Goal: Transaction & Acquisition: Book appointment/travel/reservation

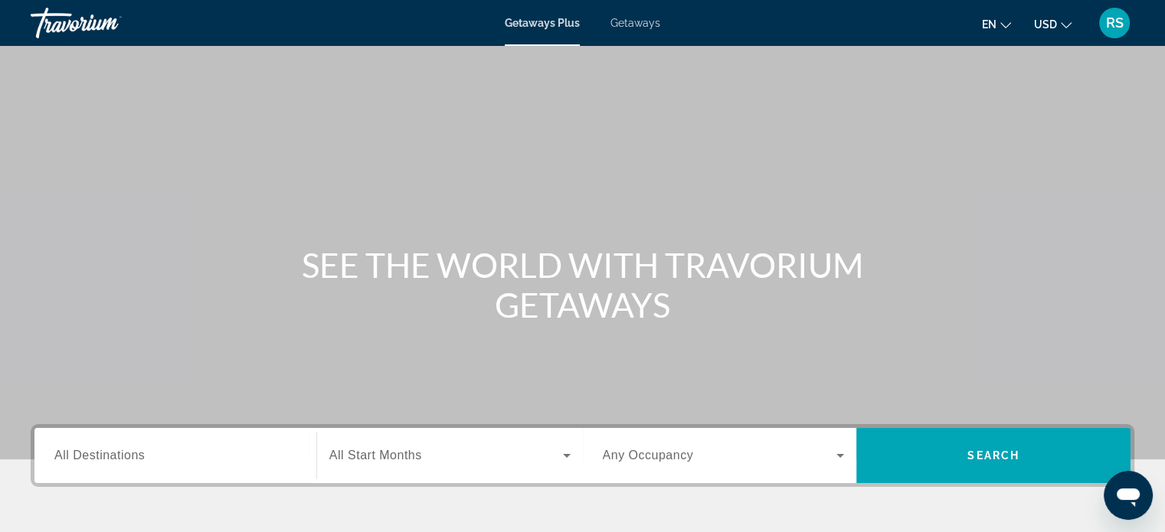
click at [119, 457] on span "All Destinations" at bounding box center [99, 455] width 90 height 13
click at [119, 457] on input "Destination All Destinations" at bounding box center [175, 456] width 242 height 18
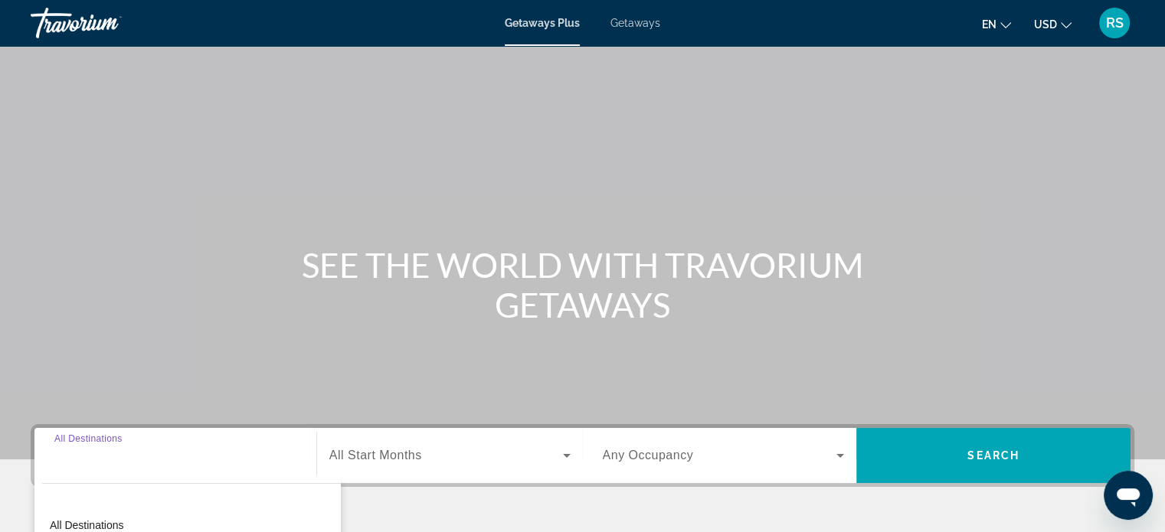
scroll to position [295, 0]
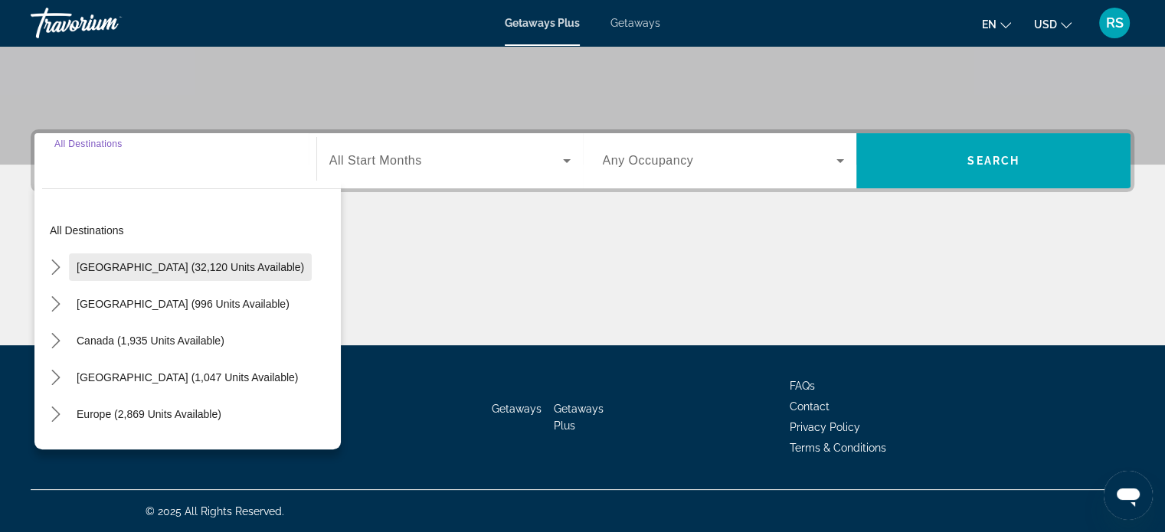
click at [113, 265] on span "[GEOGRAPHIC_DATA] (32,120 units available)" at bounding box center [191, 267] width 228 height 12
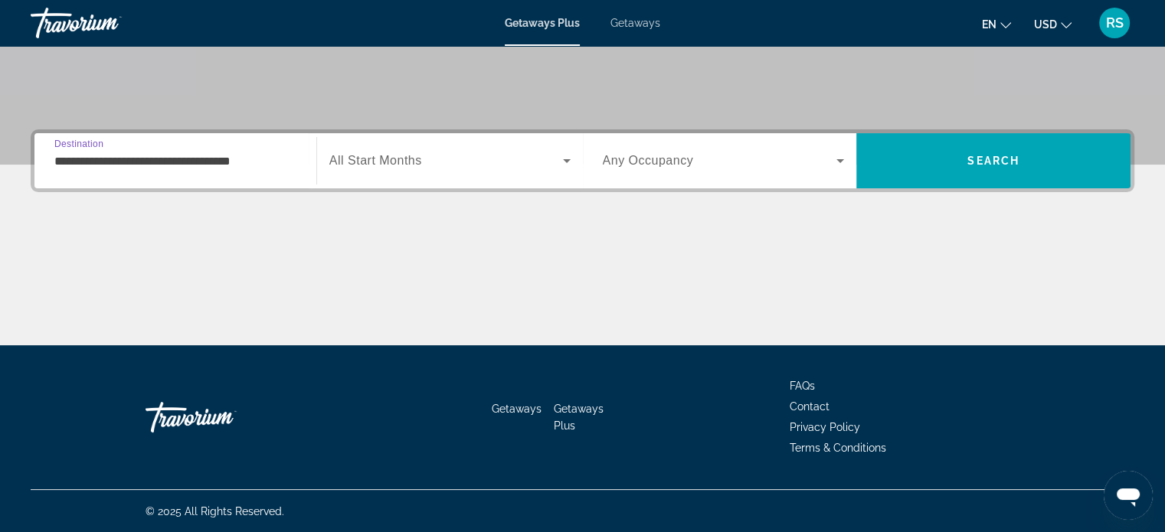
click at [163, 165] on input "**********" at bounding box center [175, 161] width 242 height 18
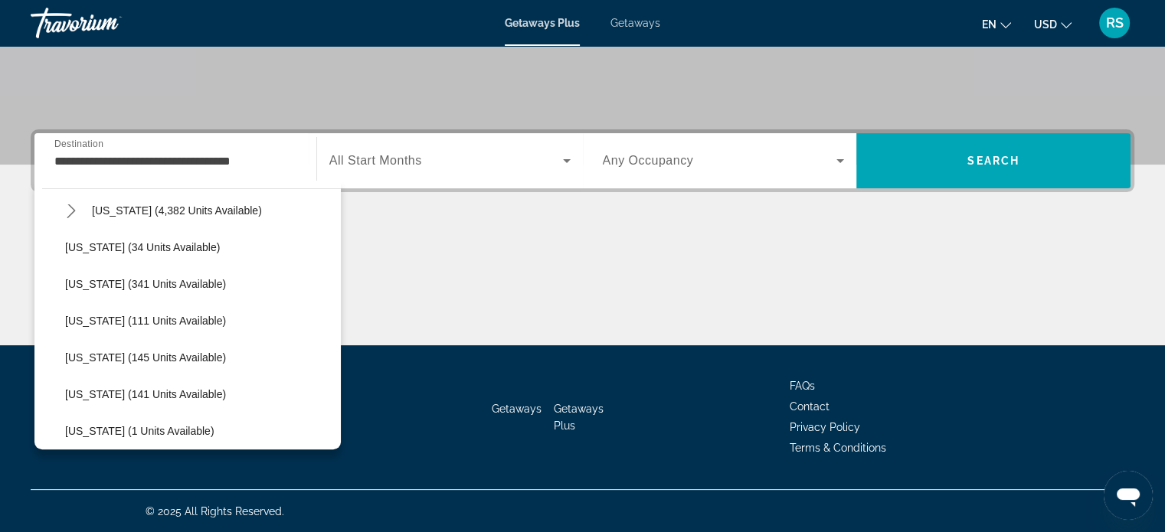
scroll to position [283, 0]
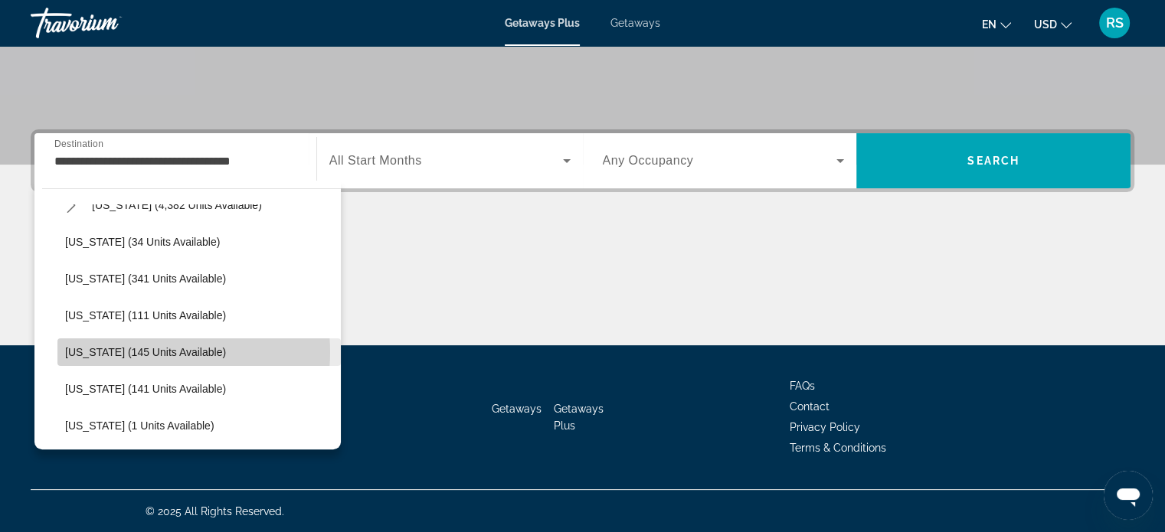
click at [150, 351] on span "[US_STATE] (145 units available)" at bounding box center [145, 352] width 161 height 12
type input "**********"
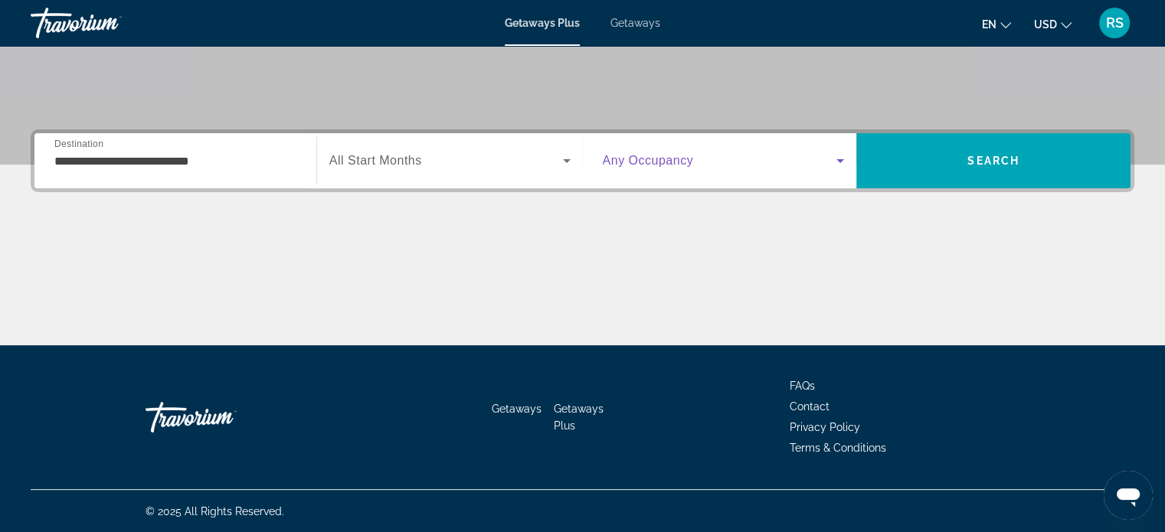
click at [833, 155] on icon "Search widget" at bounding box center [840, 161] width 18 height 18
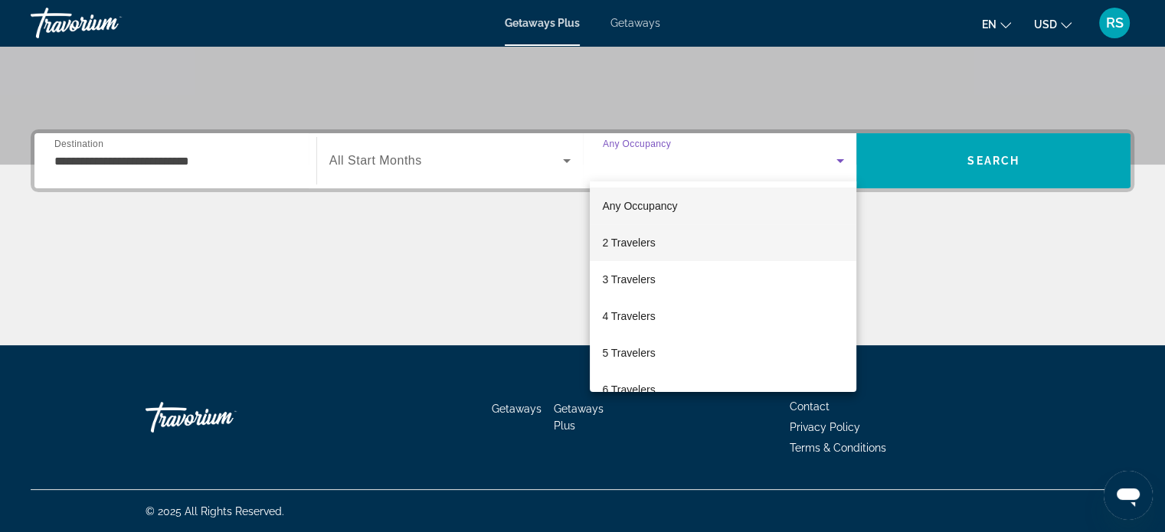
click at [603, 242] on span "2 Travelers" at bounding box center [628, 243] width 53 height 18
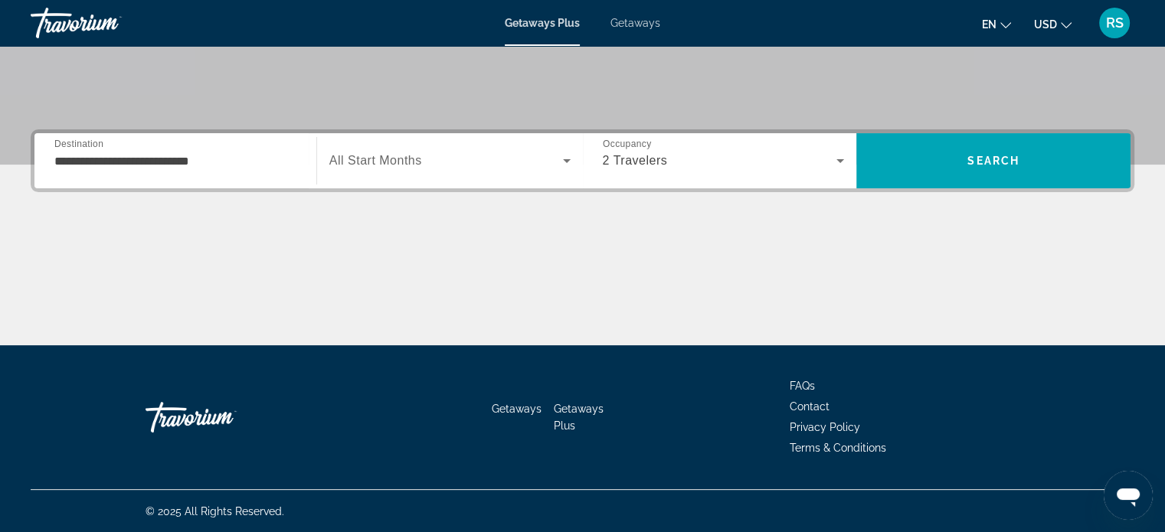
click at [404, 159] on span "All Start Months" at bounding box center [375, 160] width 93 height 13
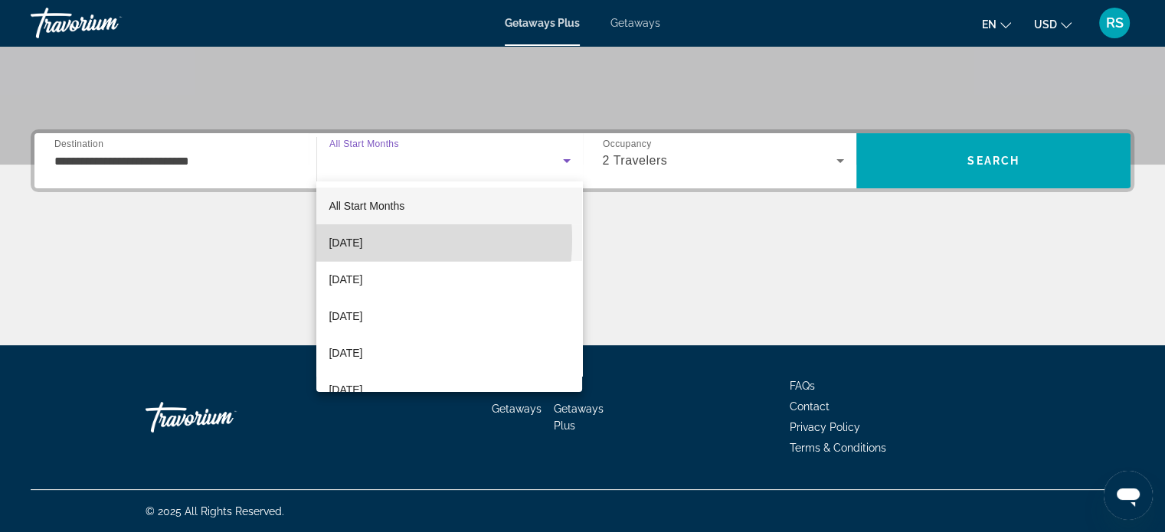
click at [362, 240] on span "[DATE]" at bounding box center [346, 243] width 34 height 18
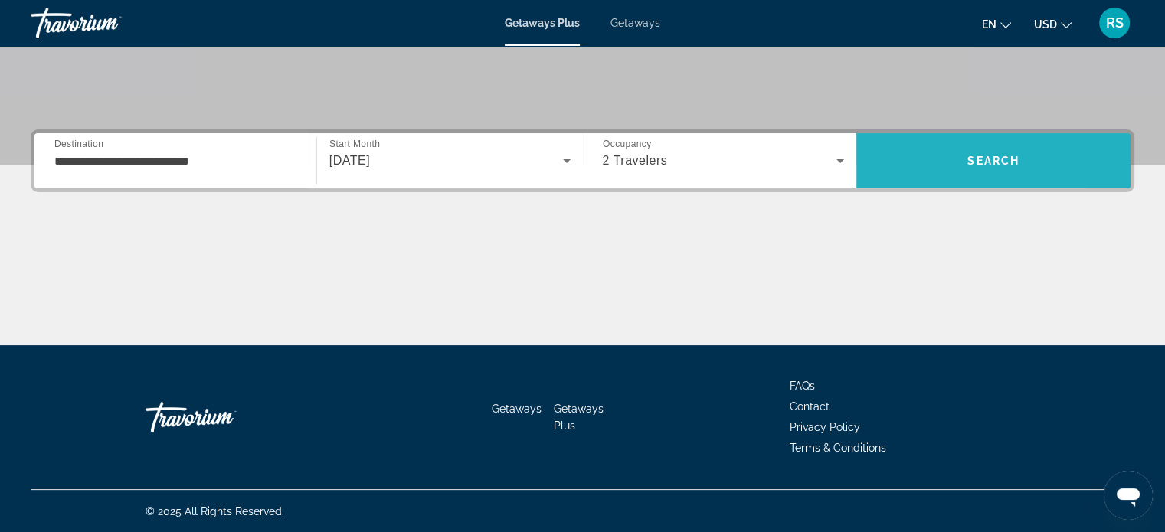
click at [915, 155] on span "Search" at bounding box center [993, 160] width 274 height 37
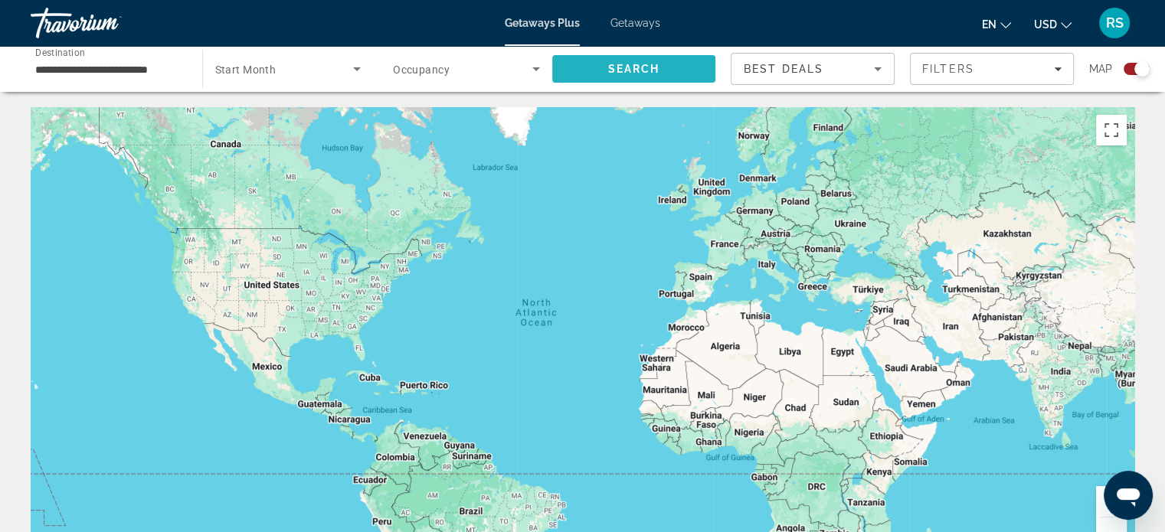
click at [647, 70] on span "Search" at bounding box center [633, 69] width 52 height 12
click at [357, 67] on icon "Search widget" at bounding box center [357, 69] width 18 height 18
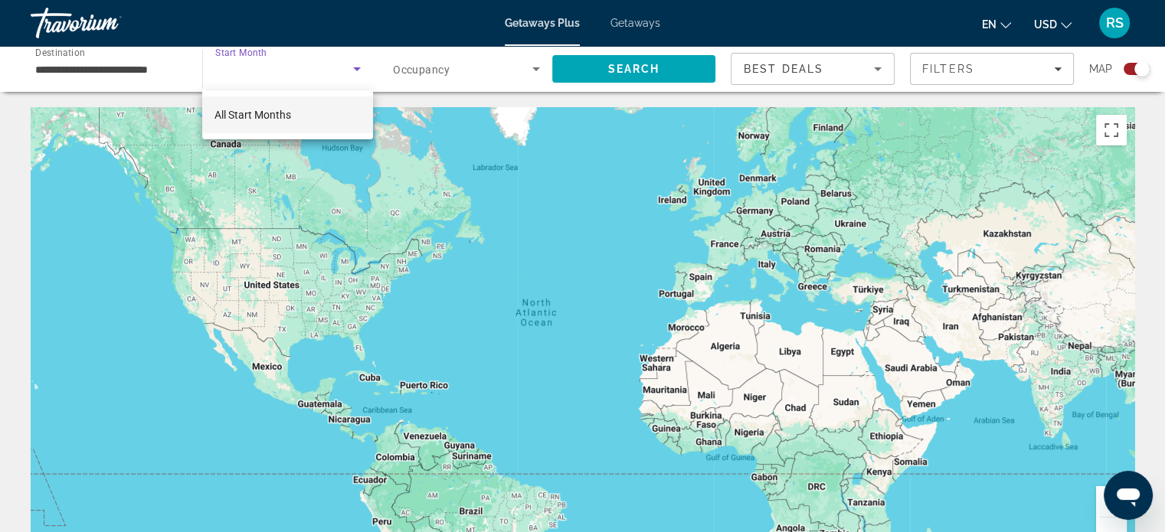
click at [357, 67] on div at bounding box center [582, 266] width 1165 height 532
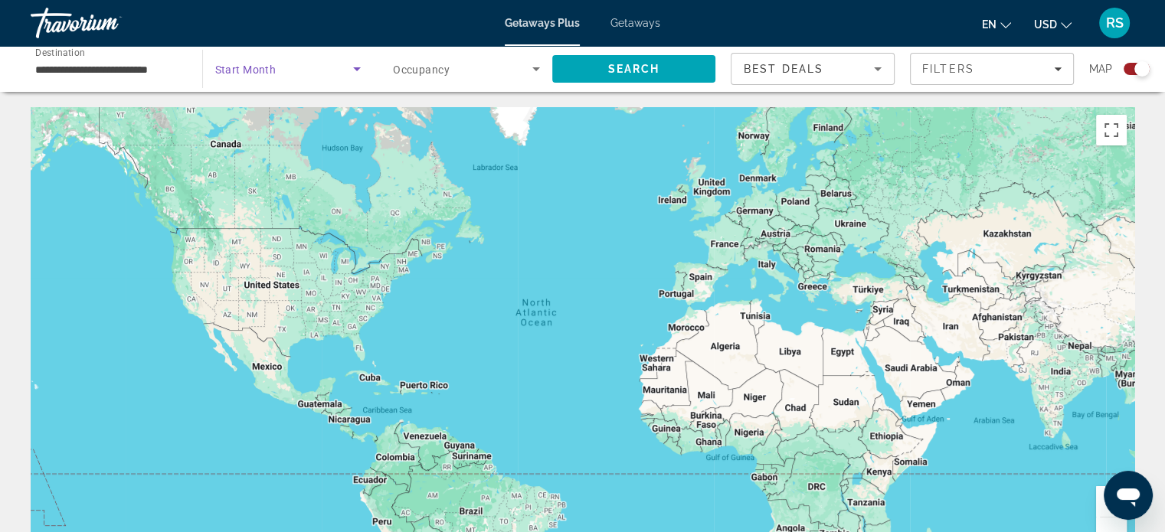
click at [357, 67] on icon "Search widget" at bounding box center [357, 69] width 18 height 18
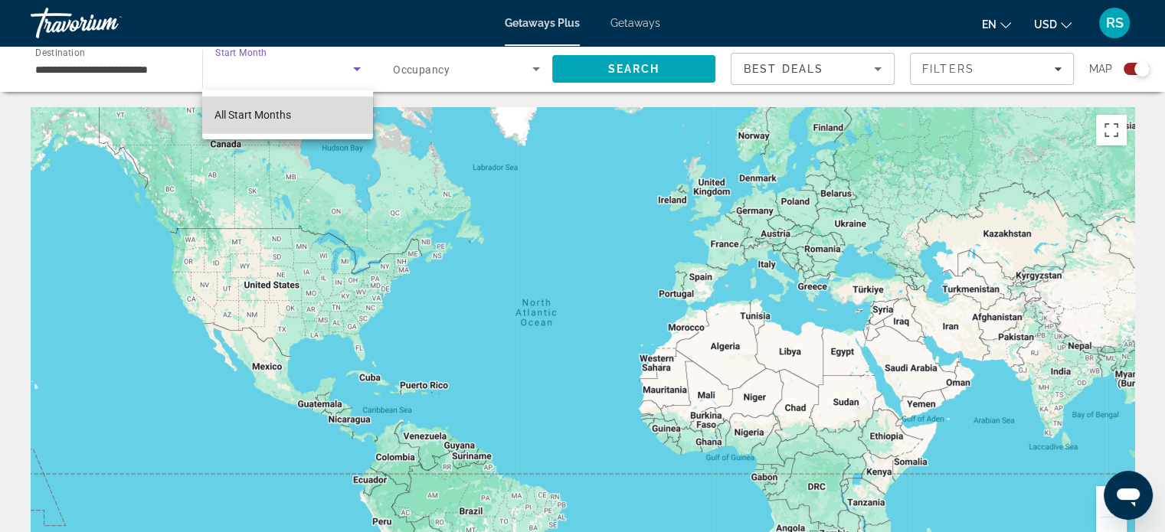
click at [315, 113] on mat-option "All Start Months" at bounding box center [287, 115] width 171 height 37
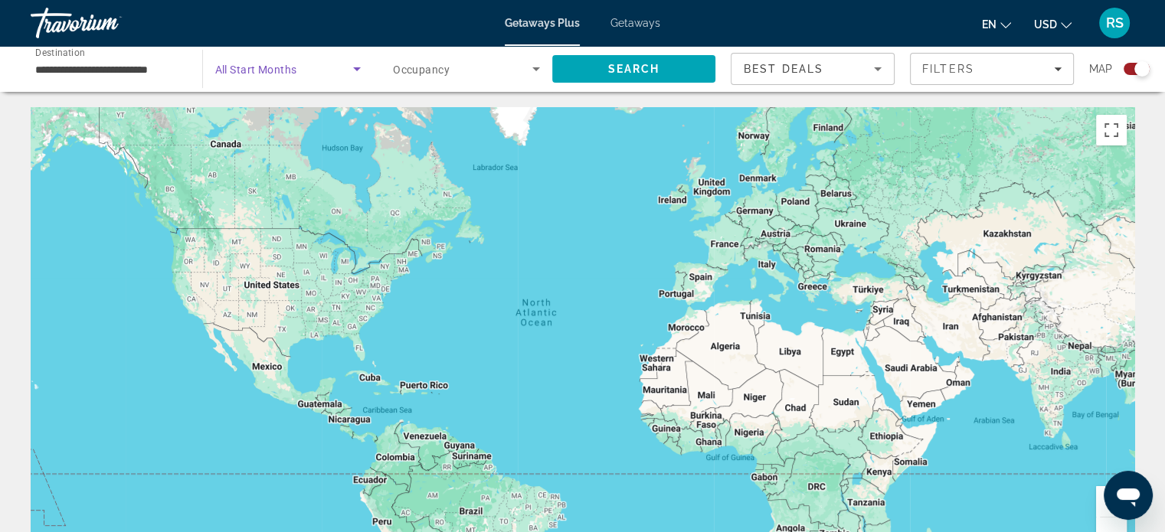
click at [357, 70] on icon "Search widget" at bounding box center [357, 69] width 8 height 4
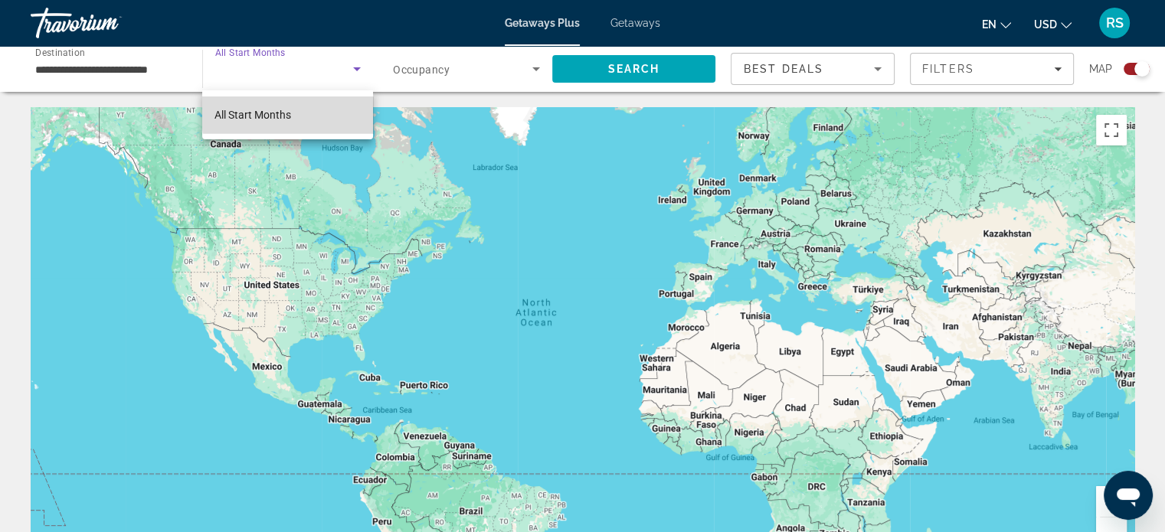
click at [316, 112] on mat-option "All Start Months" at bounding box center [287, 115] width 171 height 37
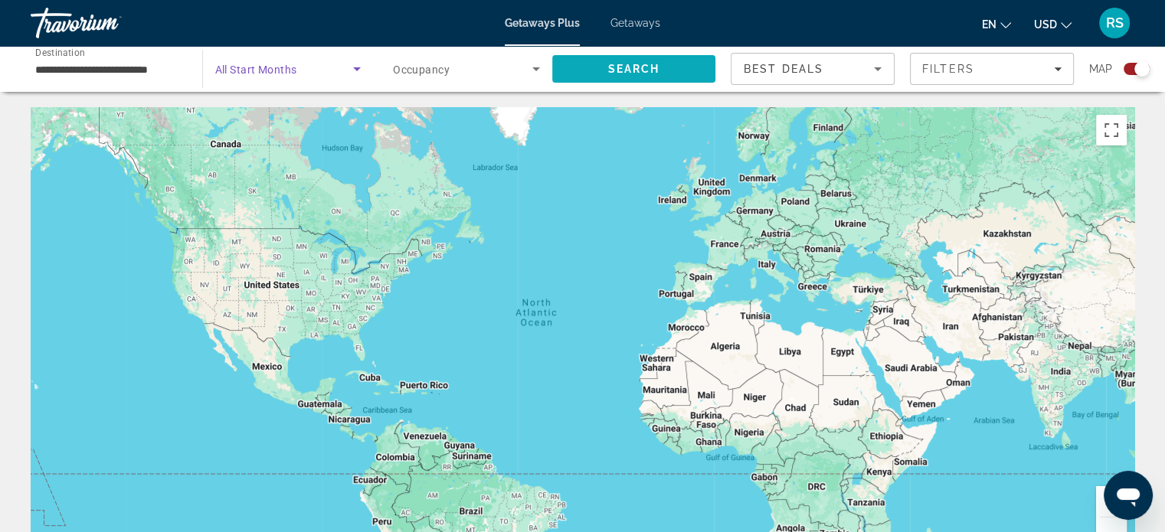
click at [594, 66] on span "Search" at bounding box center [634, 69] width 164 height 37
click at [331, 278] on icon "Main content" at bounding box center [336, 280] width 14 height 20
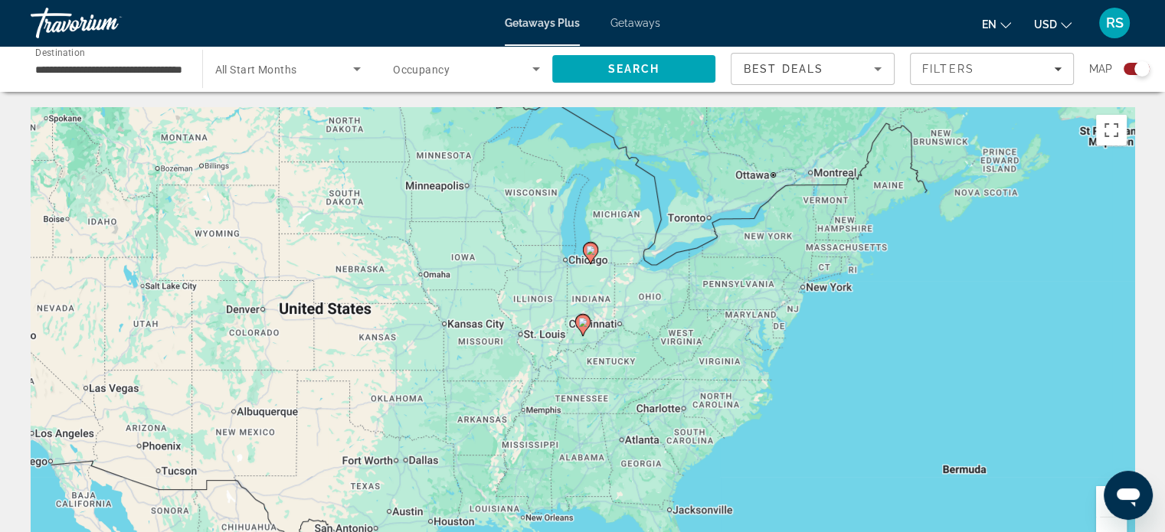
click at [580, 324] on image "Main content" at bounding box center [582, 322] width 9 height 9
type input "**********"
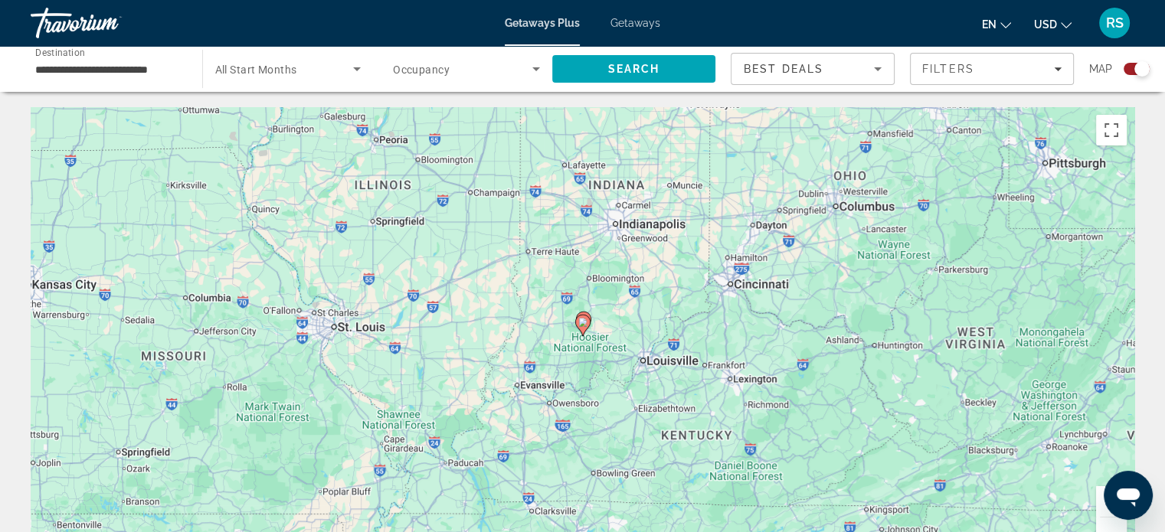
click at [580, 324] on image "Main content" at bounding box center [582, 322] width 9 height 9
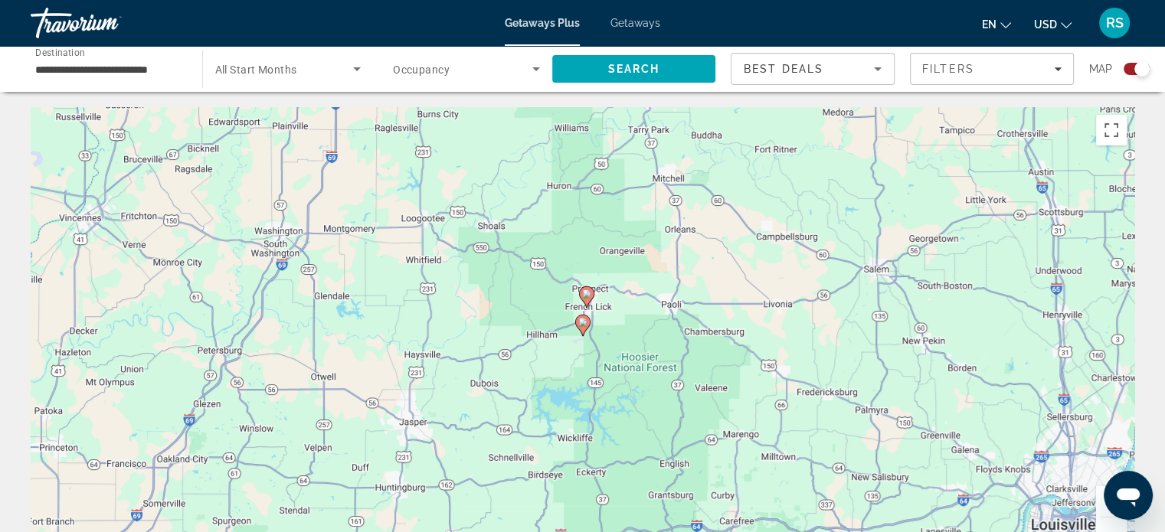
click at [587, 299] on icon "Main content" at bounding box center [586, 297] width 14 height 20
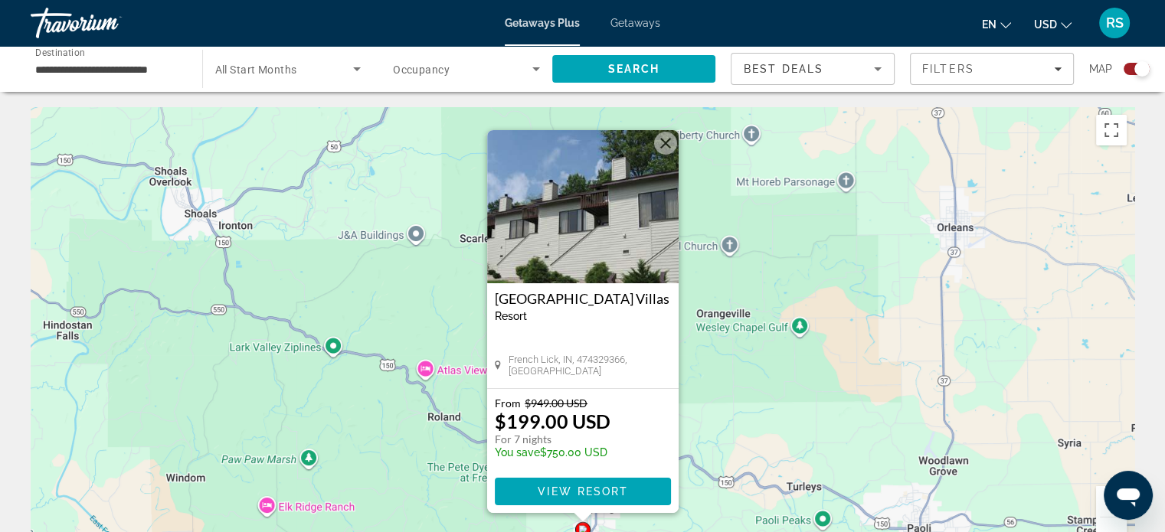
click at [667, 143] on button "Close" at bounding box center [665, 143] width 23 height 23
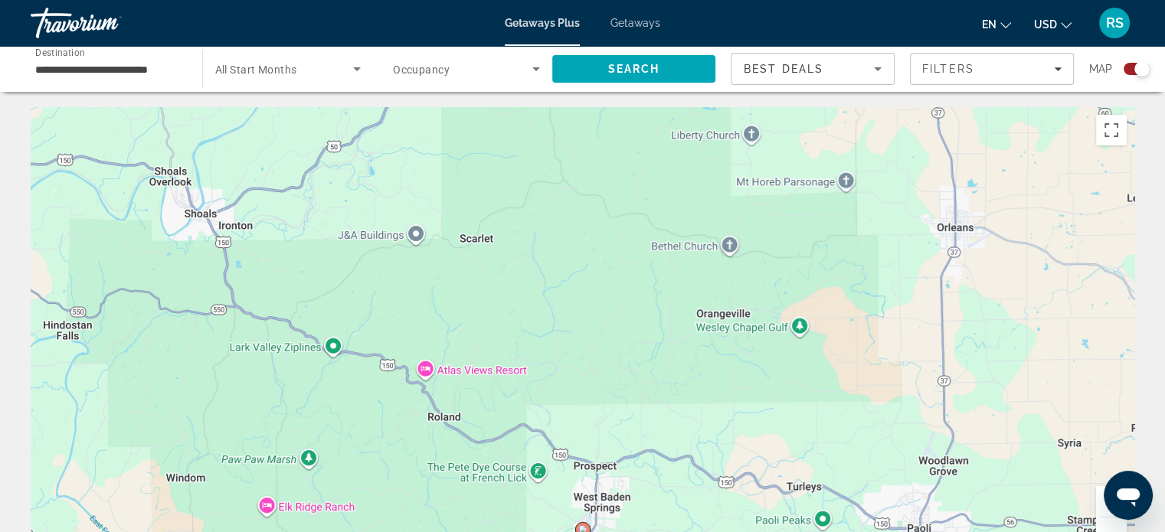
click at [635, 19] on span "Getaways" at bounding box center [635, 23] width 50 height 12
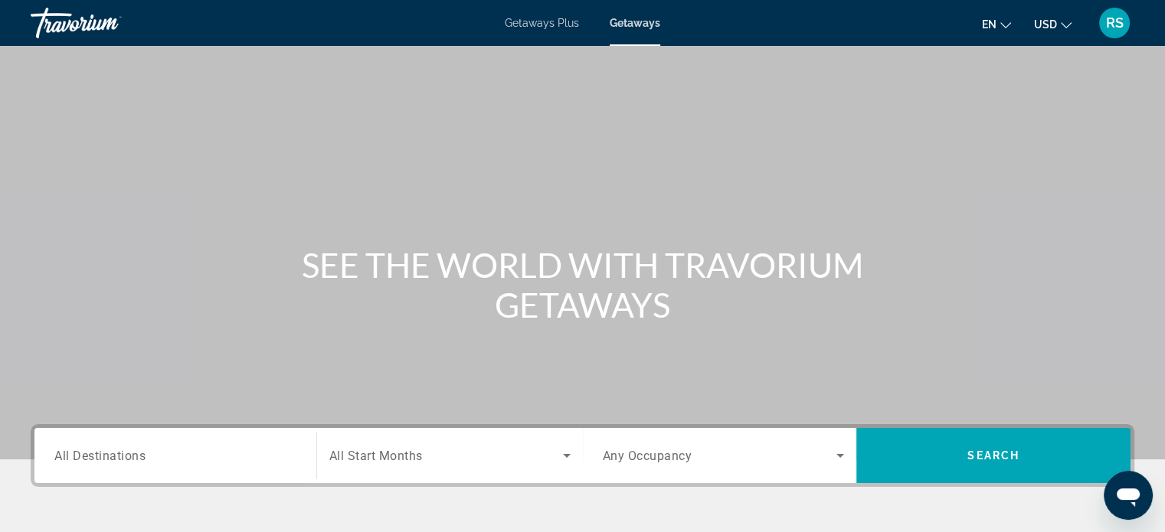
click at [111, 456] on span "All Destinations" at bounding box center [99, 455] width 91 height 15
click at [111, 456] on input "Destination All Destinations" at bounding box center [175, 456] width 242 height 18
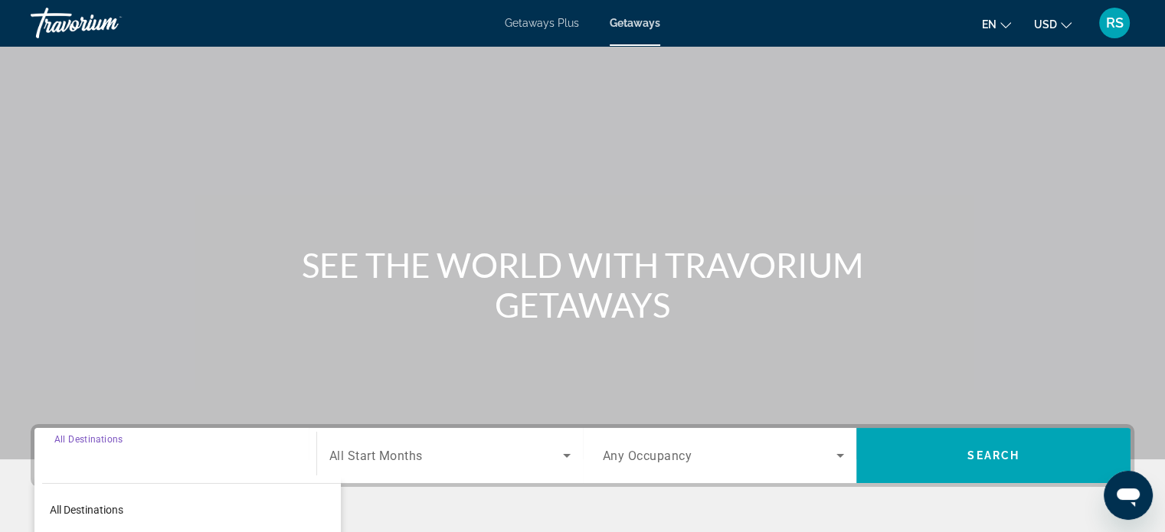
scroll to position [295, 0]
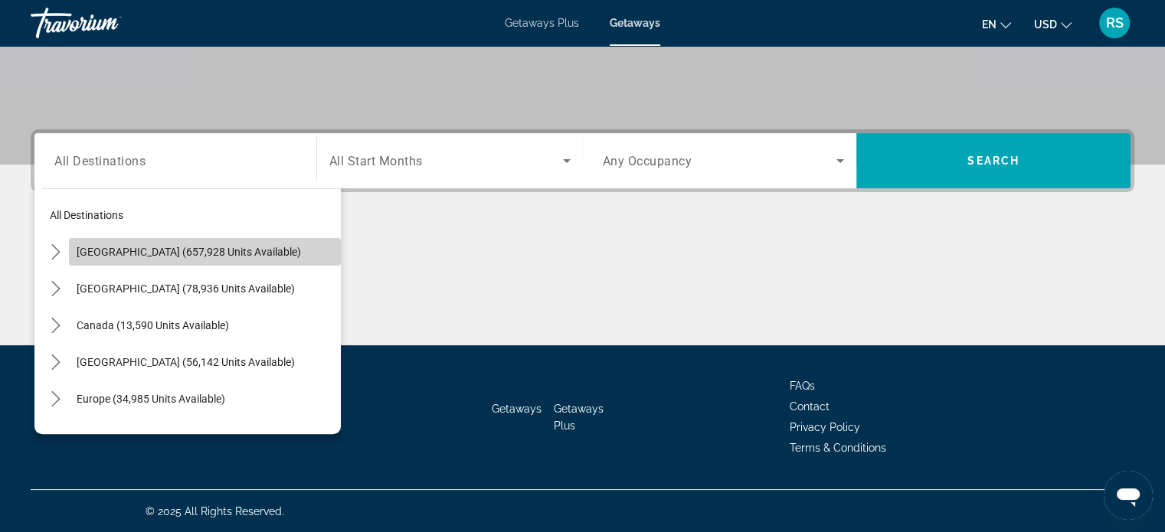
click at [217, 252] on span "[GEOGRAPHIC_DATA] (657,928 units available)" at bounding box center [189, 252] width 224 height 12
type input "**********"
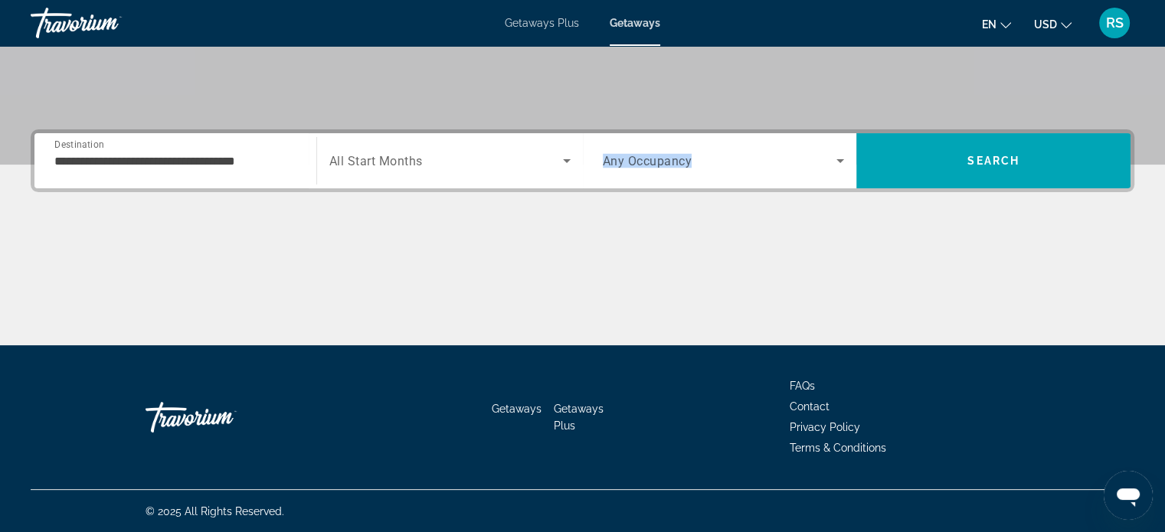
drag, startPoint x: 394, startPoint y: 211, endPoint x: 564, endPoint y: 159, distance: 177.3
click at [564, 159] on div "**********" at bounding box center [582, 237] width 1165 height 216
click at [378, 158] on span "All Start Months" at bounding box center [375, 161] width 93 height 15
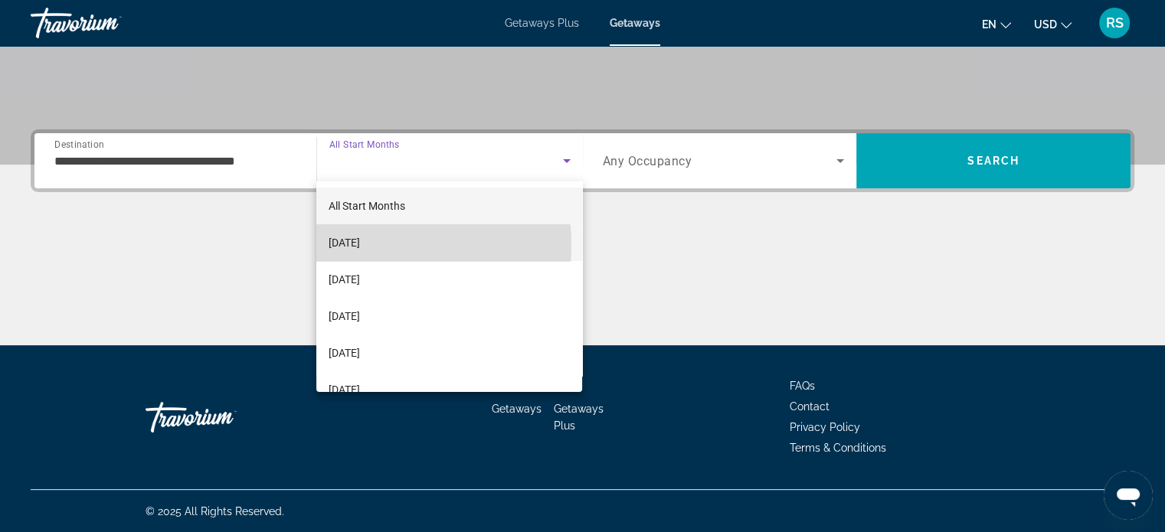
click at [358, 245] on span "[DATE]" at bounding box center [344, 243] width 31 height 18
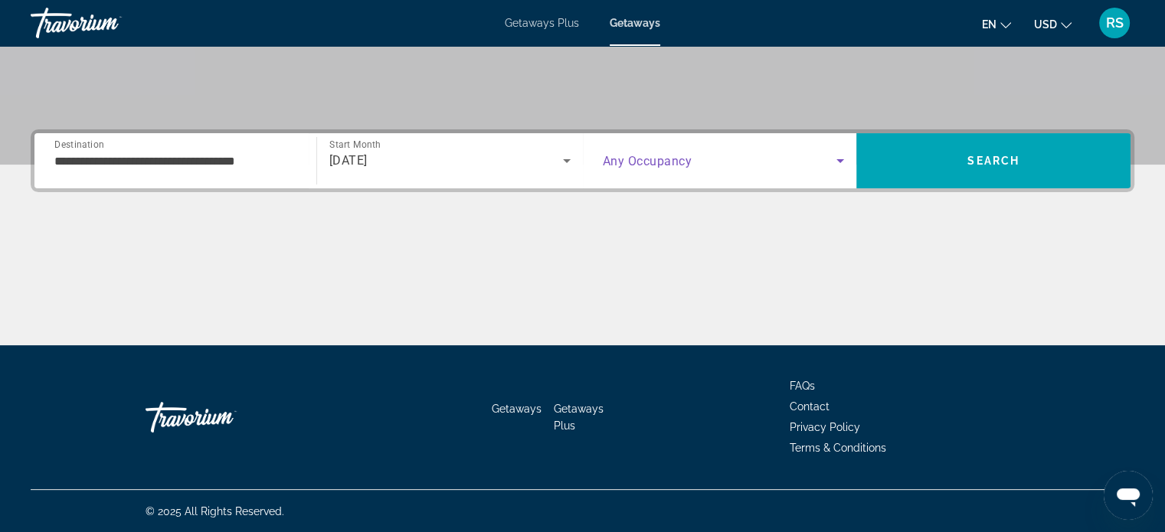
click at [843, 165] on icon "Search widget" at bounding box center [840, 161] width 18 height 18
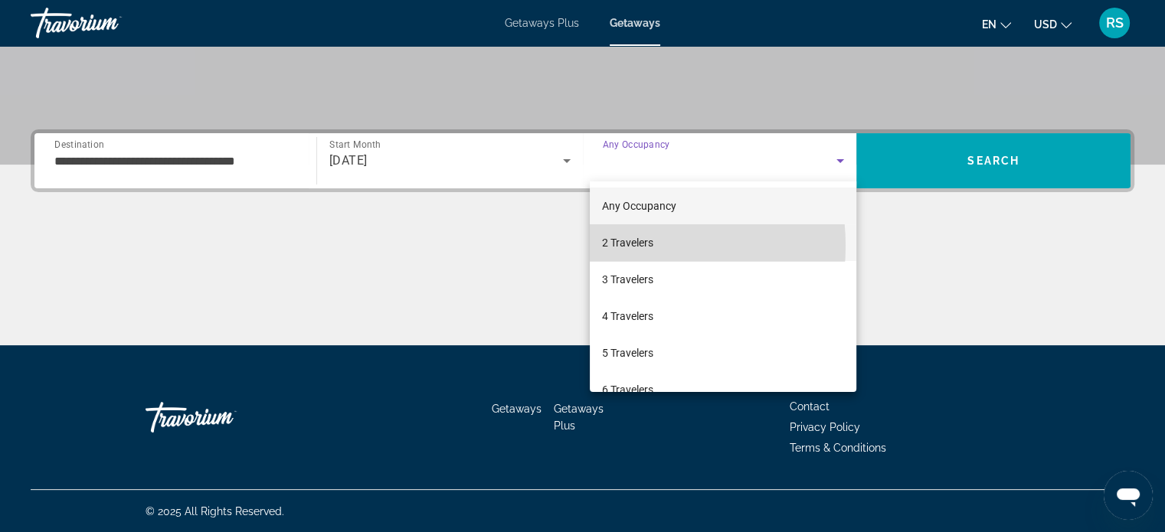
click at [613, 246] on span "2 Travelers" at bounding box center [627, 243] width 51 height 18
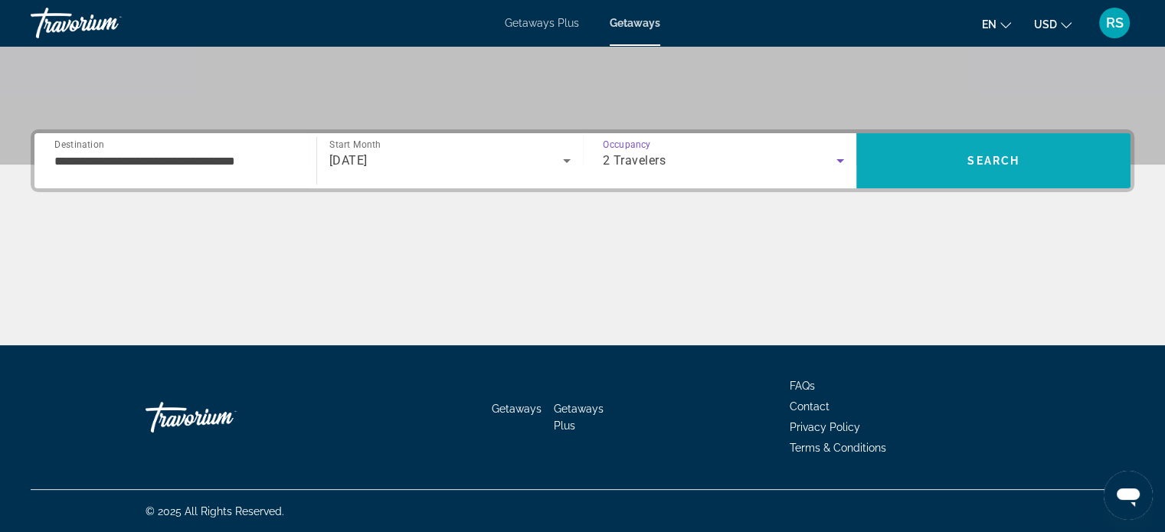
click at [906, 156] on span "Search" at bounding box center [993, 160] width 274 height 37
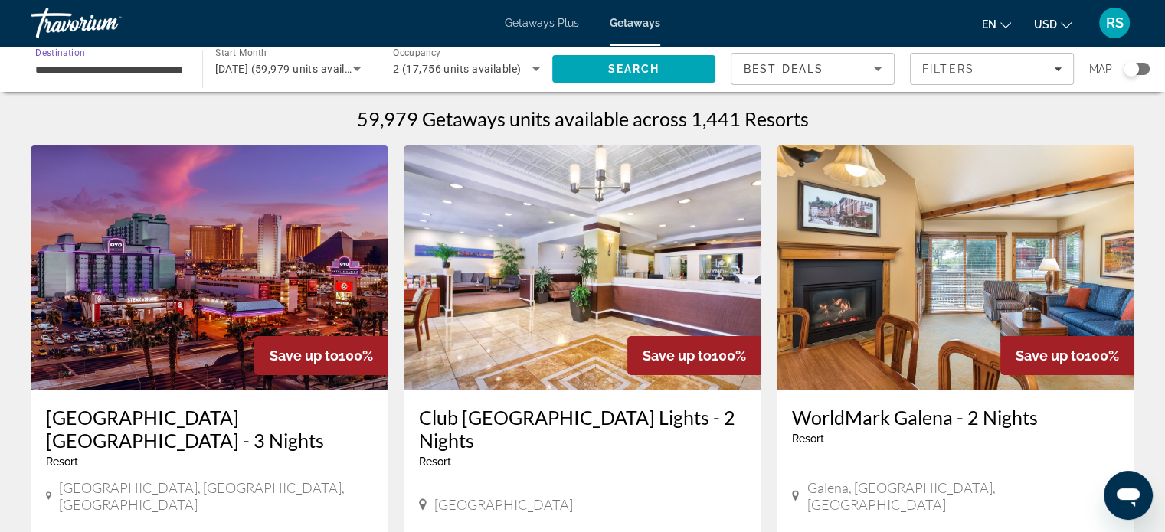
click at [142, 67] on input "**********" at bounding box center [108, 70] width 147 height 18
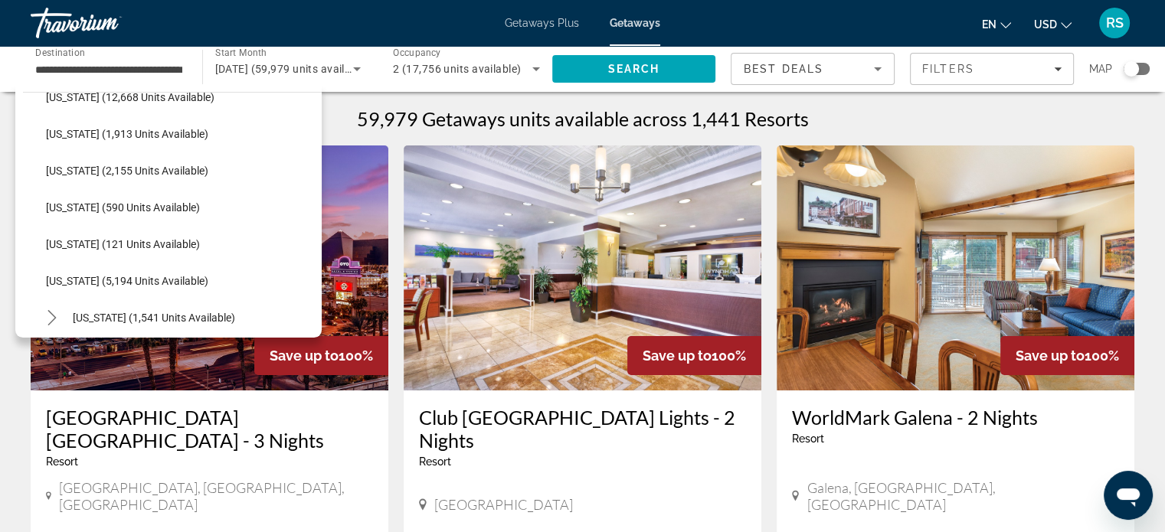
scroll to position [395, 0]
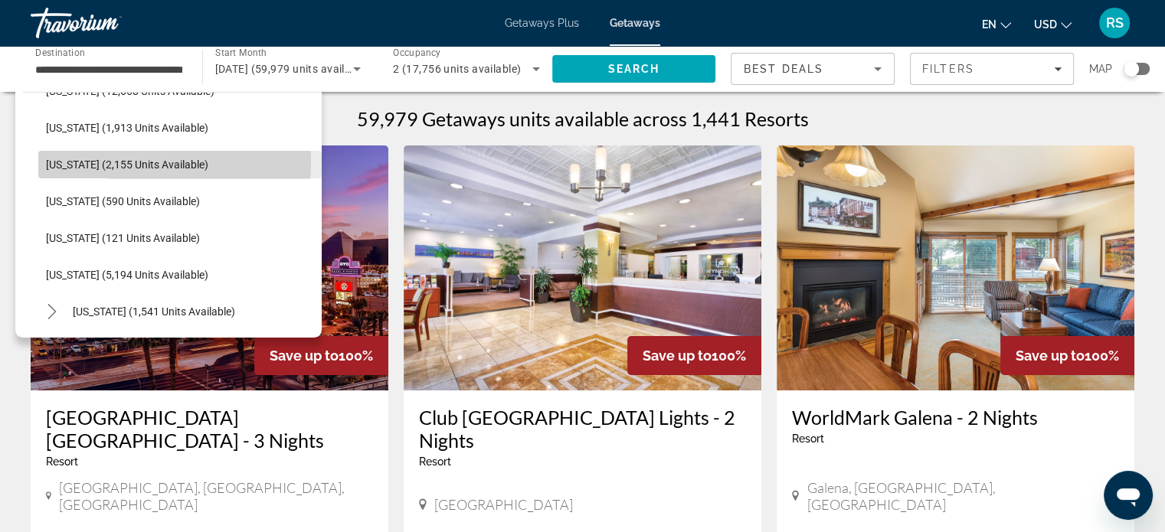
click at [112, 162] on span "[US_STATE] (2,155 units available)" at bounding box center [127, 165] width 162 height 12
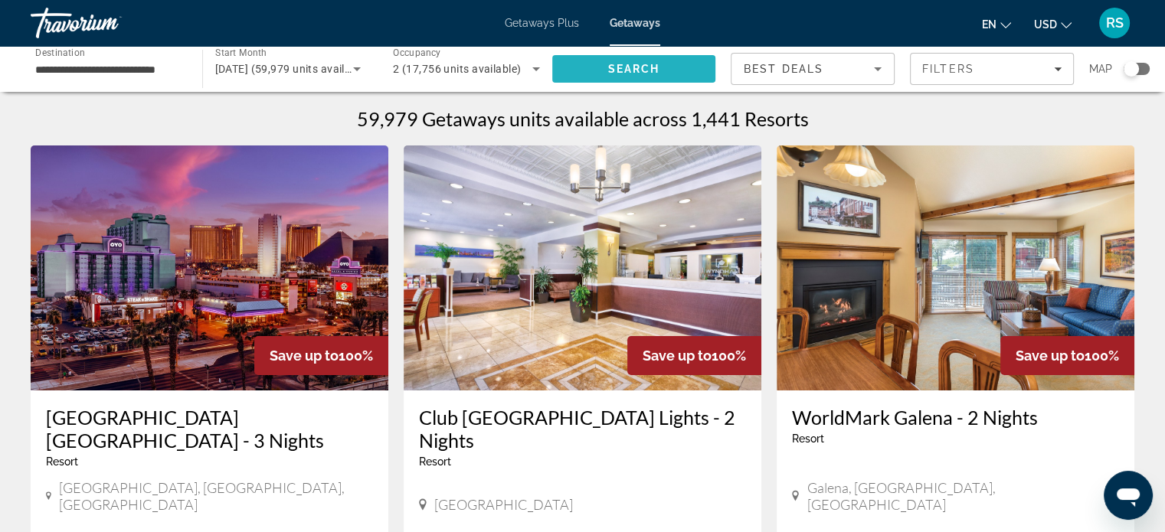
click at [574, 73] on span "Search" at bounding box center [634, 69] width 164 height 37
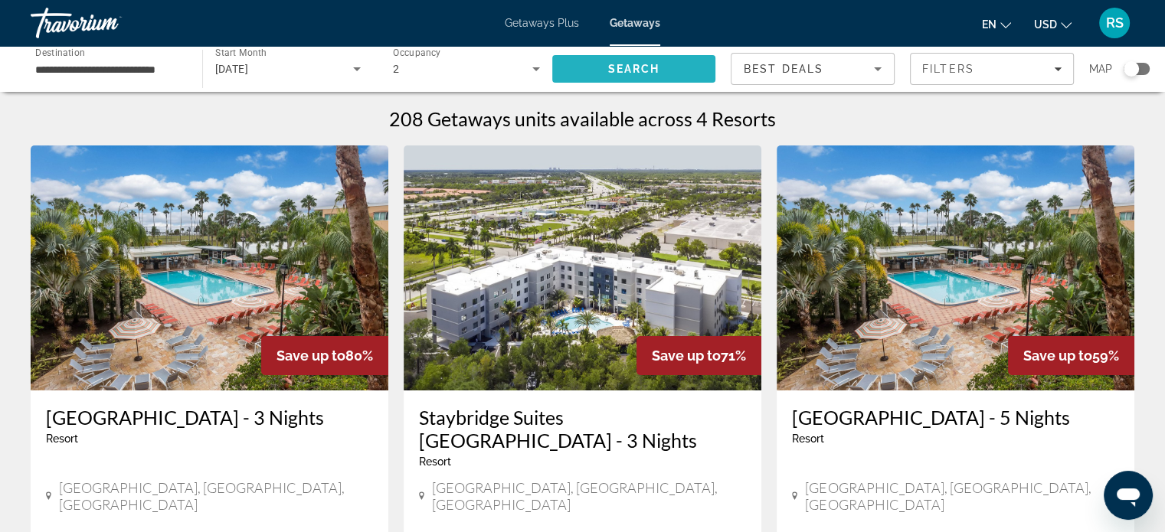
click at [574, 73] on span "Search" at bounding box center [634, 69] width 164 height 37
click at [90, 70] on input "**********" at bounding box center [108, 70] width 147 height 18
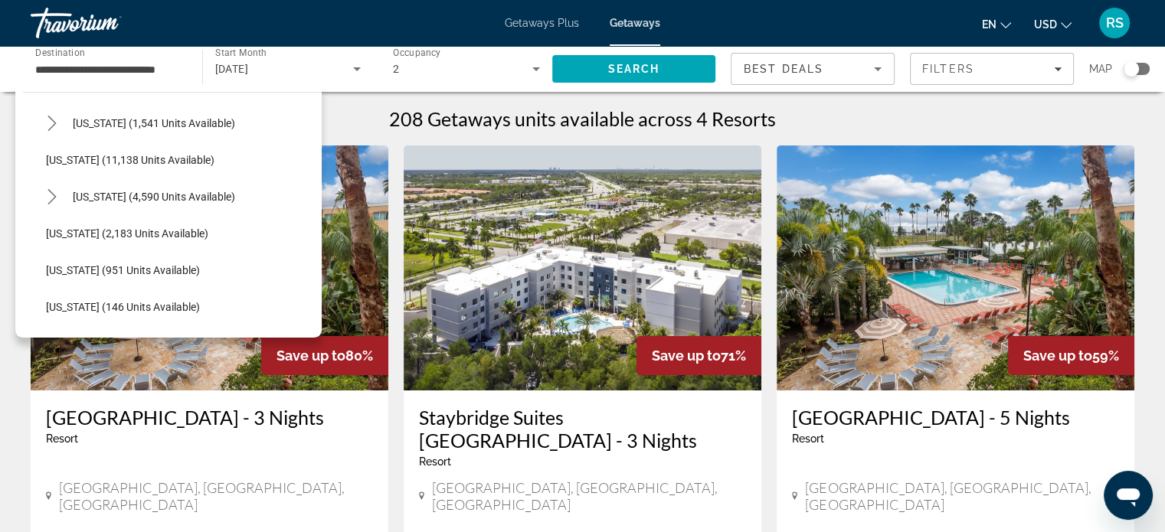
scroll to position [590, 0]
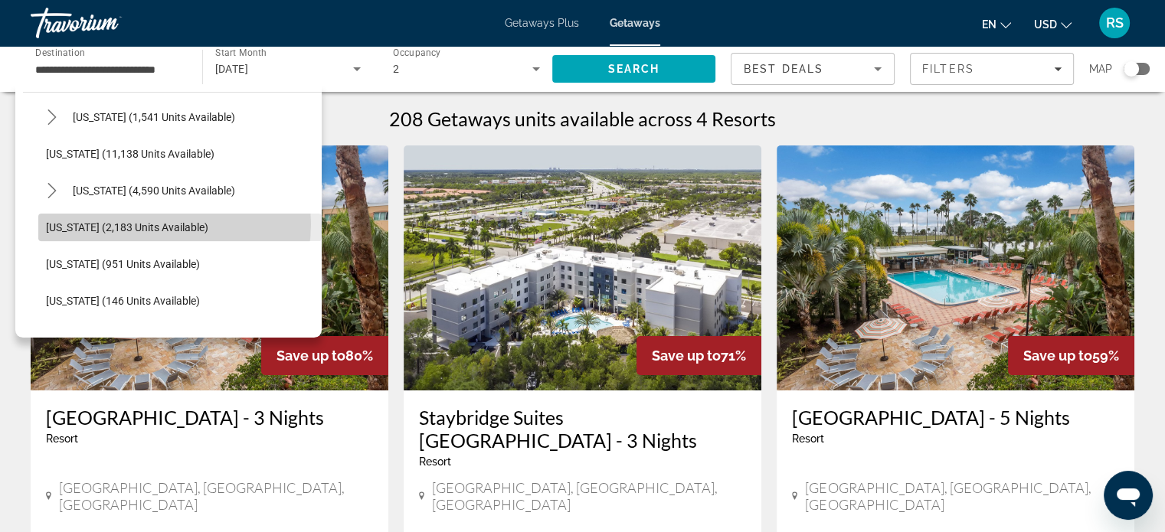
click at [169, 224] on span "[US_STATE] (2,183 units available)" at bounding box center [127, 227] width 162 height 12
type input "**********"
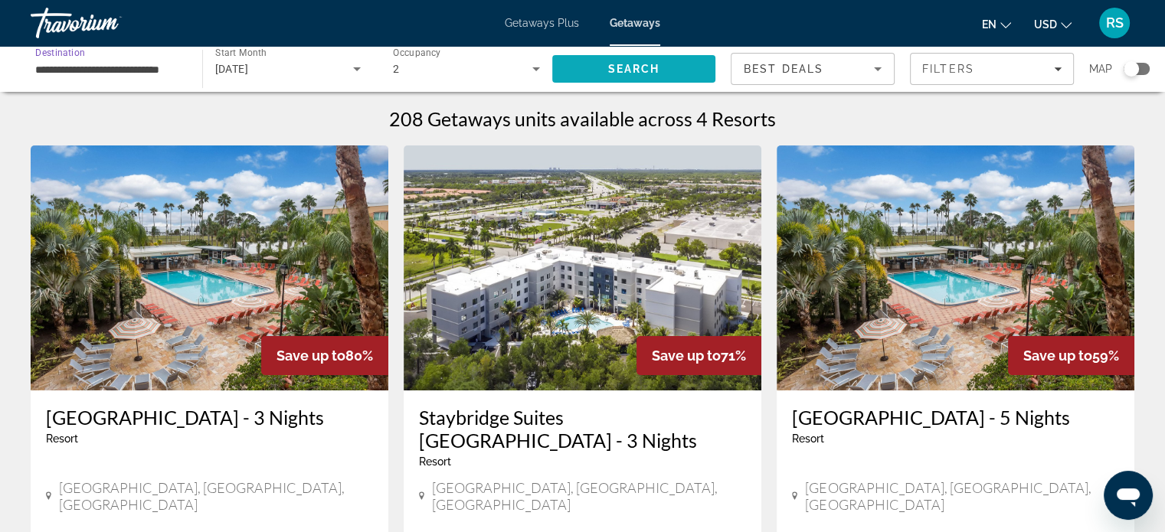
click at [580, 67] on span "Search" at bounding box center [634, 69] width 164 height 37
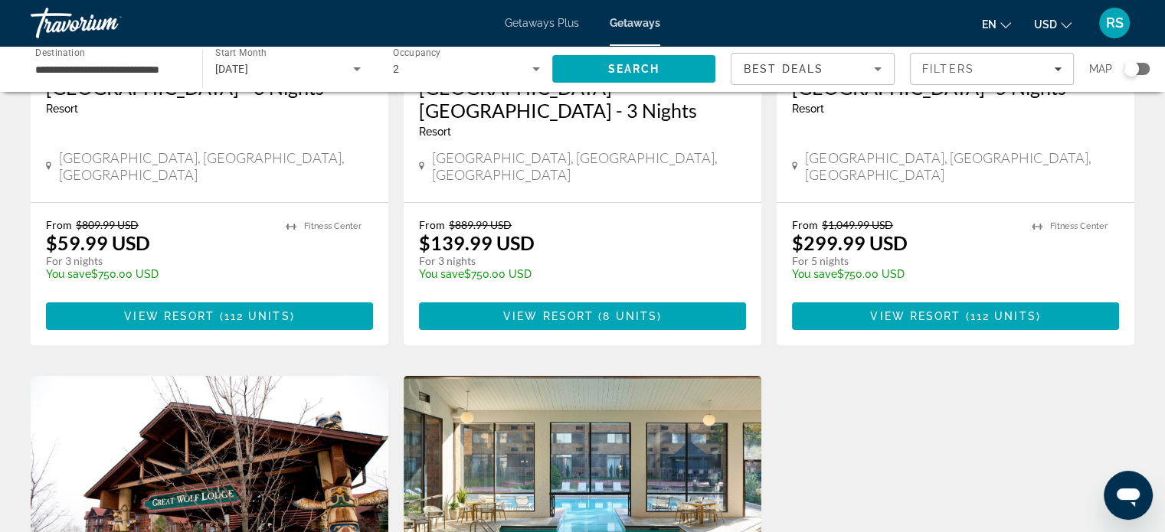
scroll to position [326, 0]
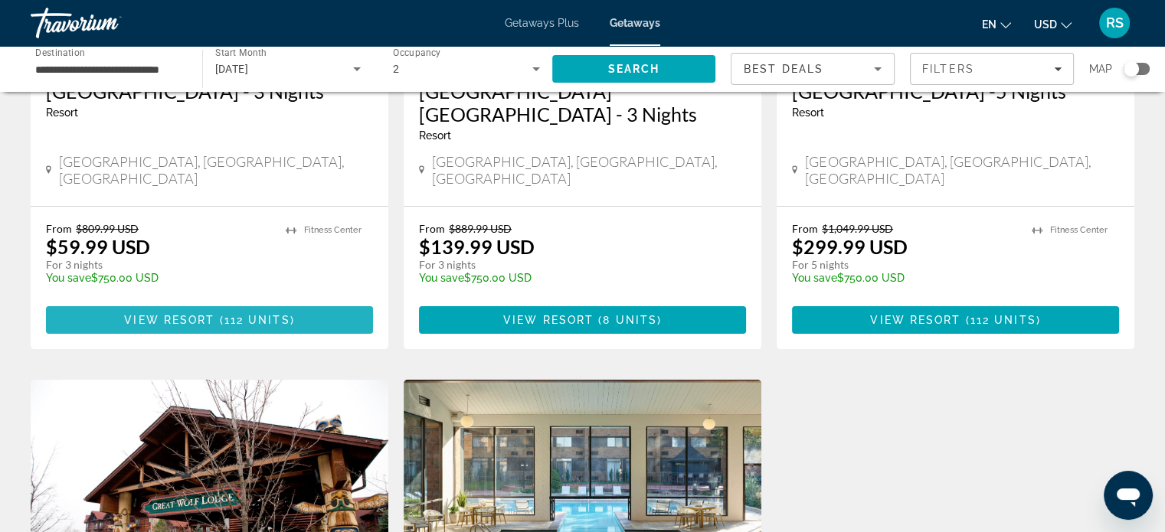
click at [313, 314] on span "Main content" at bounding box center [209, 320] width 327 height 37
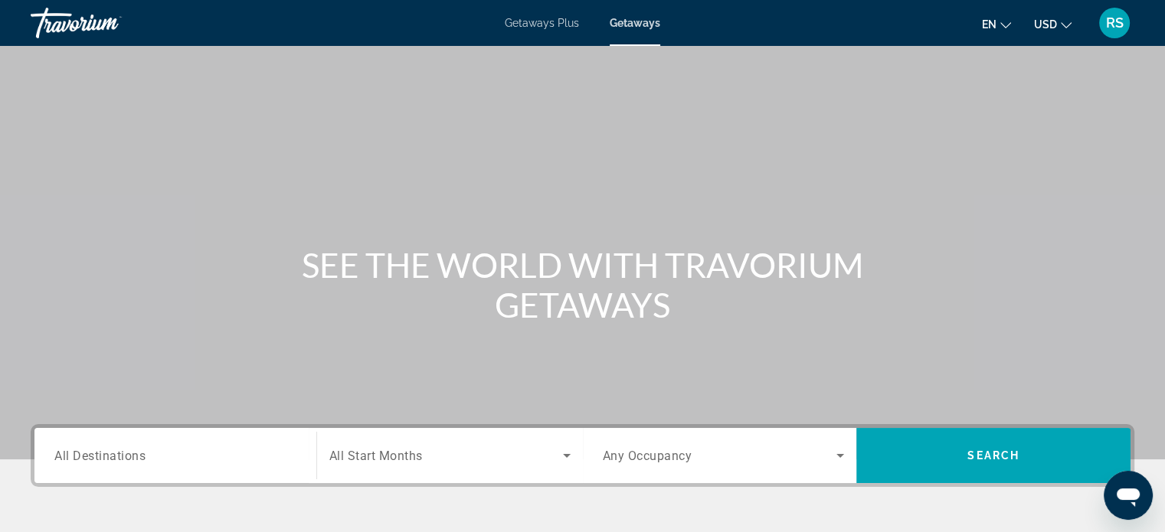
click at [135, 450] on span "All Destinations" at bounding box center [99, 455] width 91 height 15
click at [135, 450] on input "Destination All Destinations" at bounding box center [175, 456] width 242 height 18
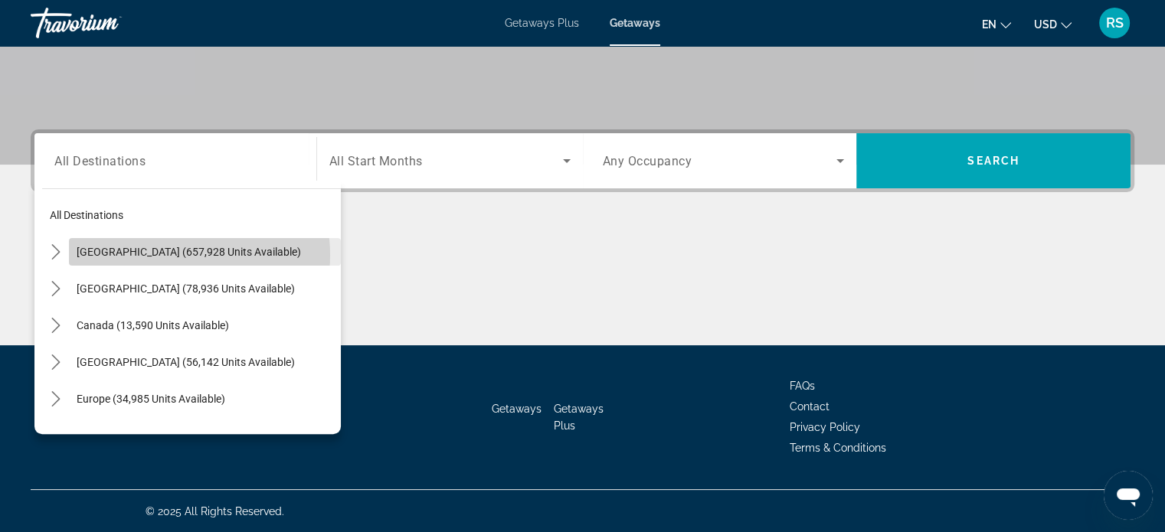
click at [185, 254] on span "[GEOGRAPHIC_DATA] (657,928 units available)" at bounding box center [189, 252] width 224 height 12
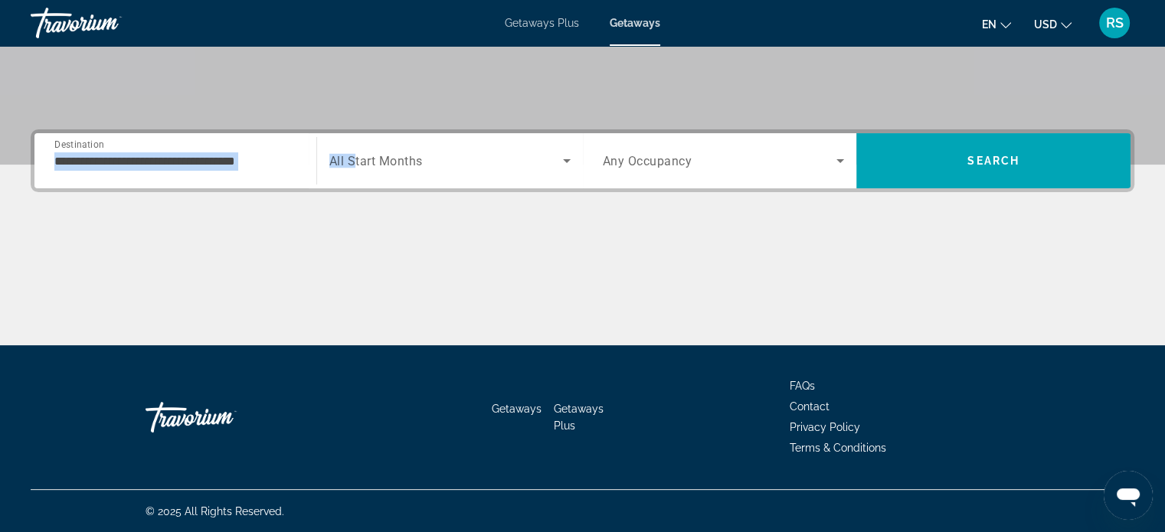
drag, startPoint x: 351, startPoint y: 159, endPoint x: 260, endPoint y: 166, distance: 90.7
click at [260, 166] on div "**********" at bounding box center [308, 160] width 548 height 55
click at [260, 166] on input "**********" at bounding box center [175, 161] width 242 height 18
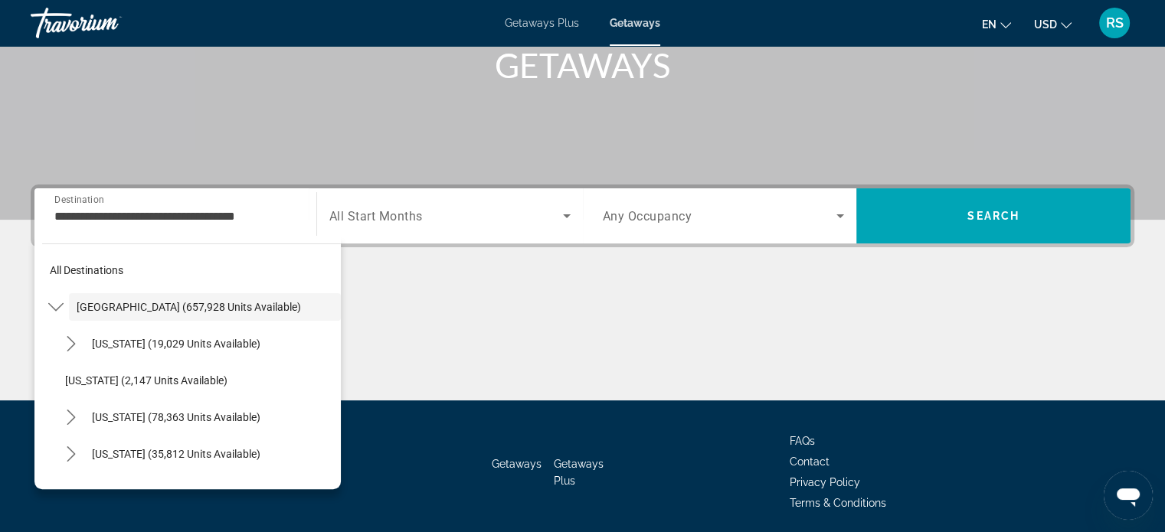
scroll to position [239, 0]
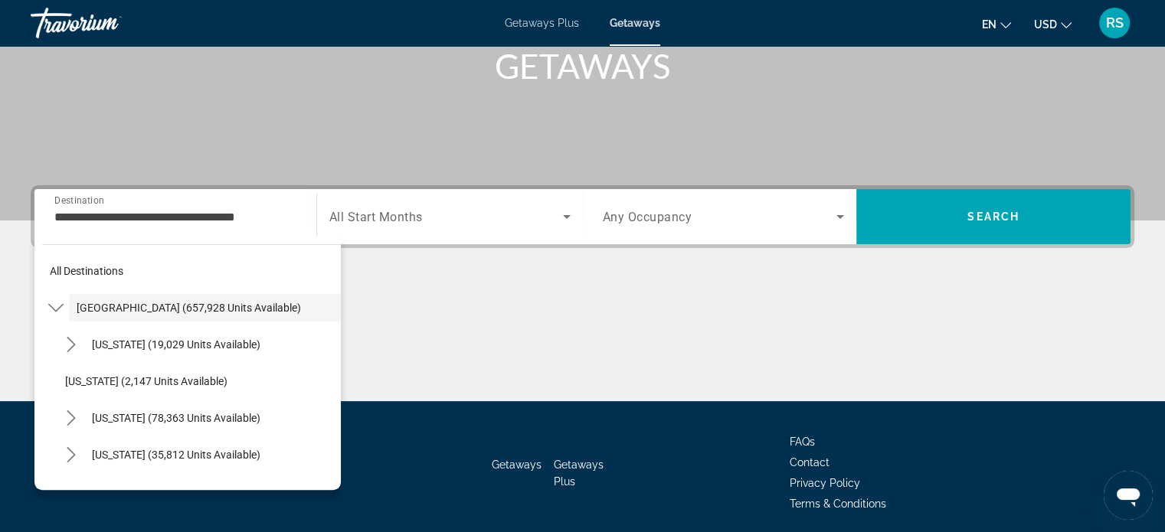
click at [565, 214] on icon "Search widget" at bounding box center [567, 217] width 18 height 18
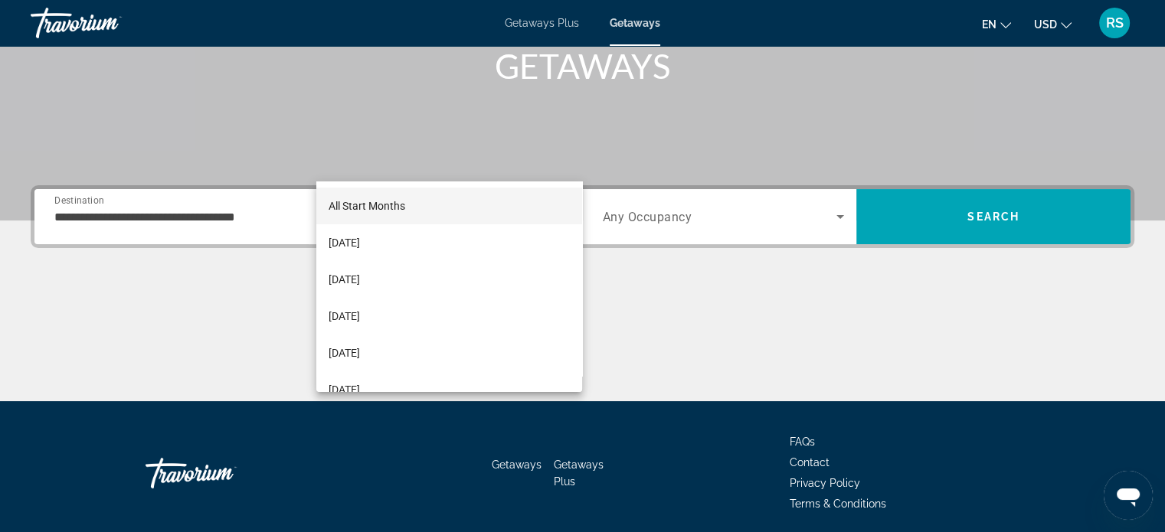
scroll to position [295, 0]
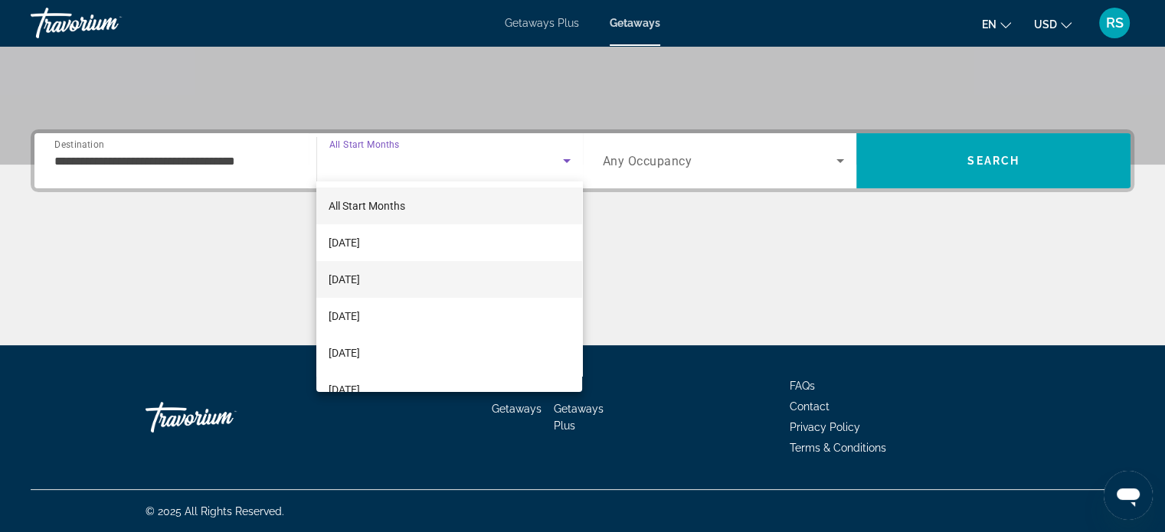
click at [360, 277] on span "[DATE]" at bounding box center [344, 279] width 31 height 18
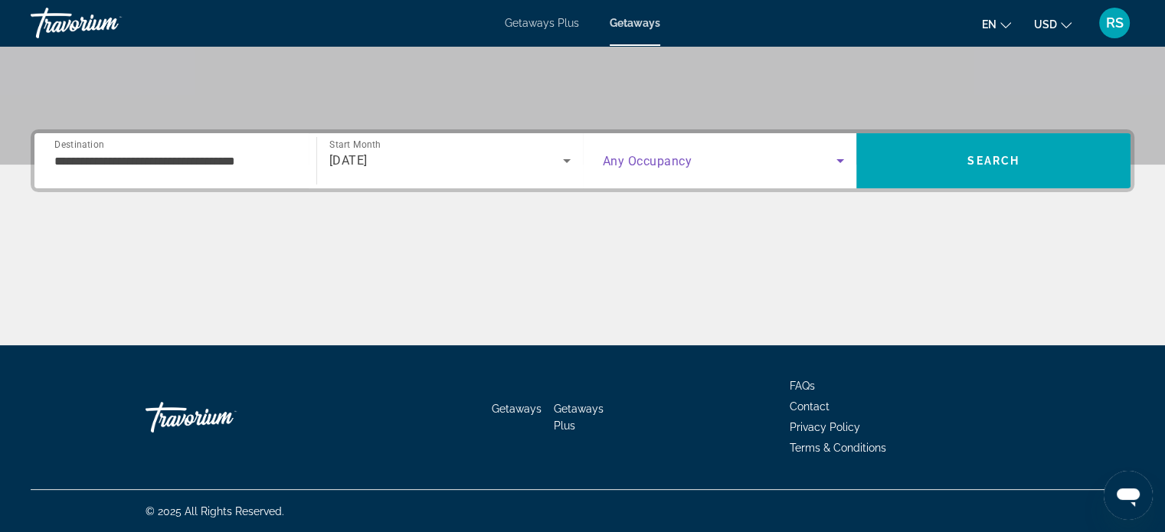
click at [837, 158] on icon "Search widget" at bounding box center [840, 161] width 18 height 18
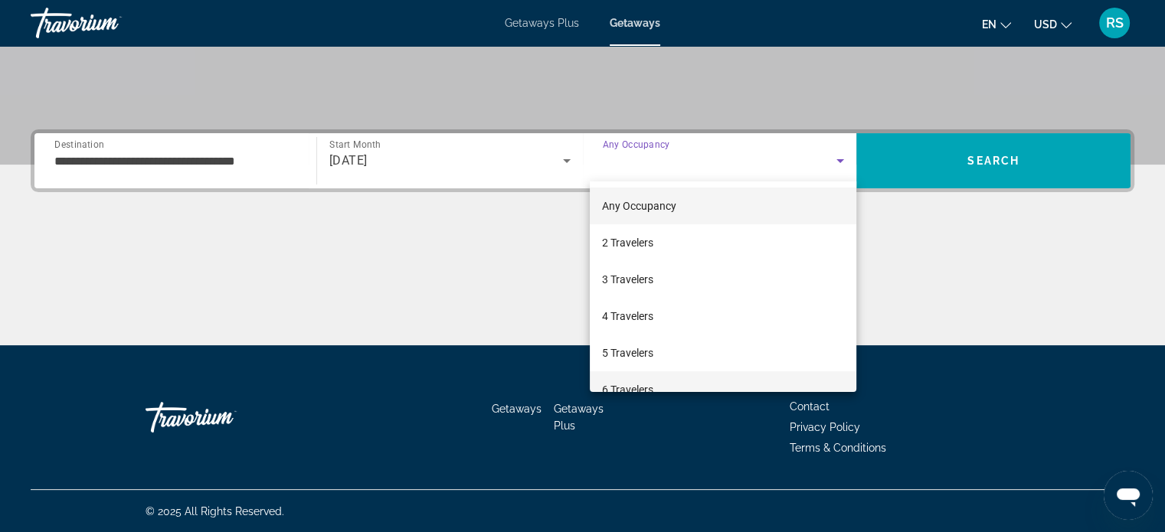
click at [640, 385] on span "6 Travelers" at bounding box center [627, 390] width 51 height 18
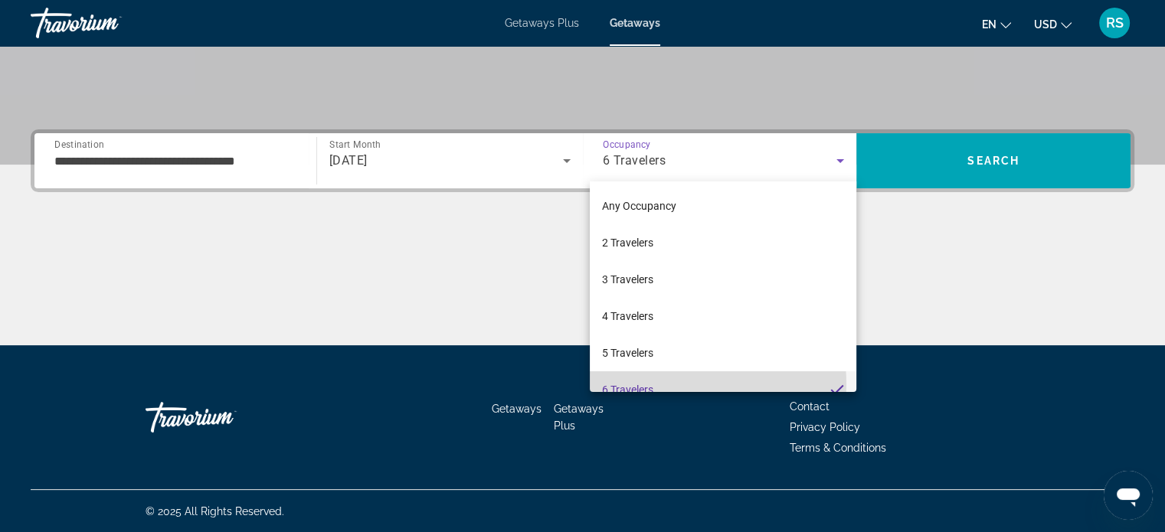
scroll to position [0, 0]
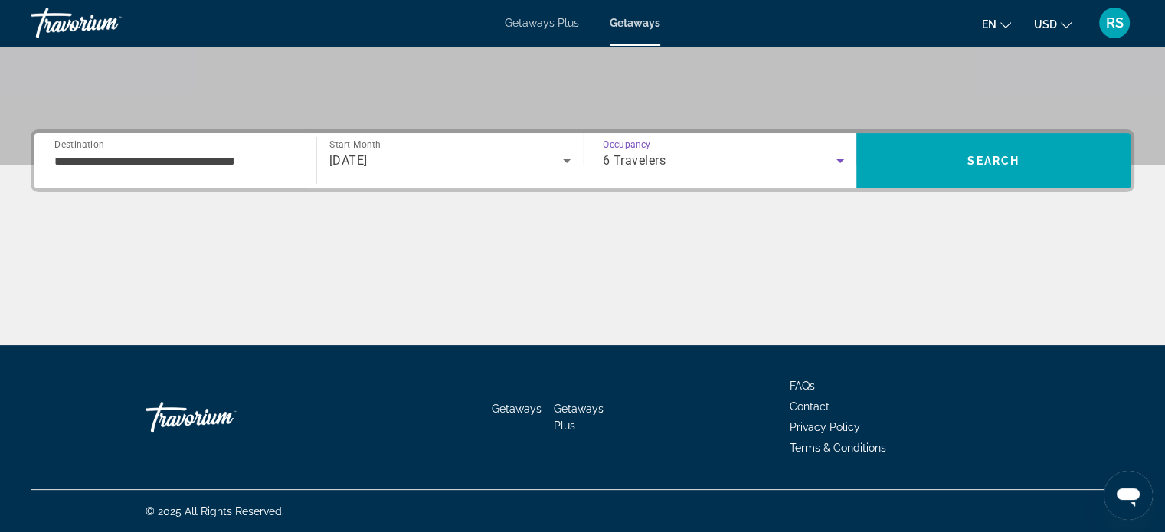
click at [185, 165] on input "**********" at bounding box center [175, 161] width 242 height 18
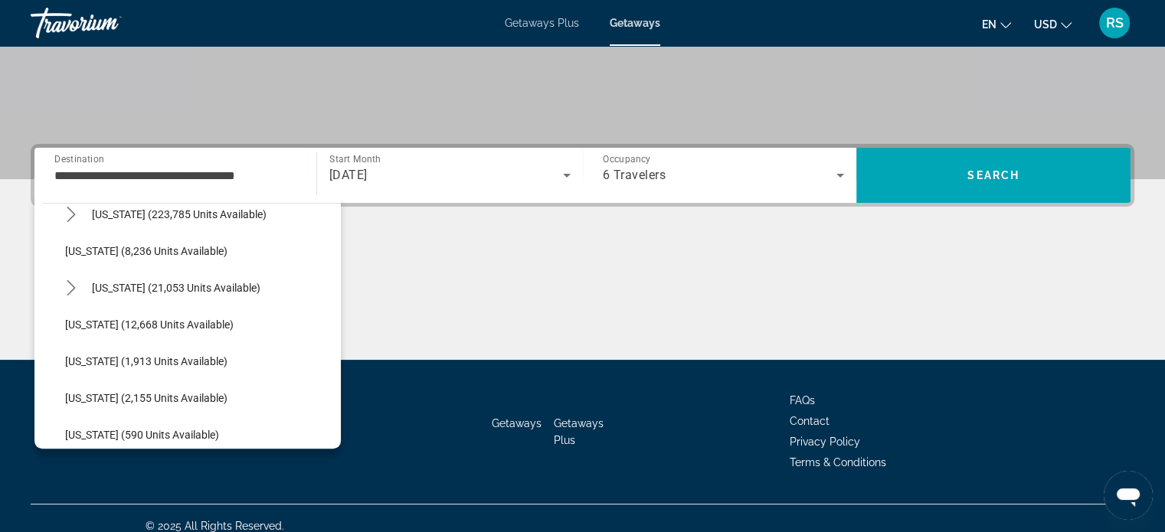
scroll to position [254, 0]
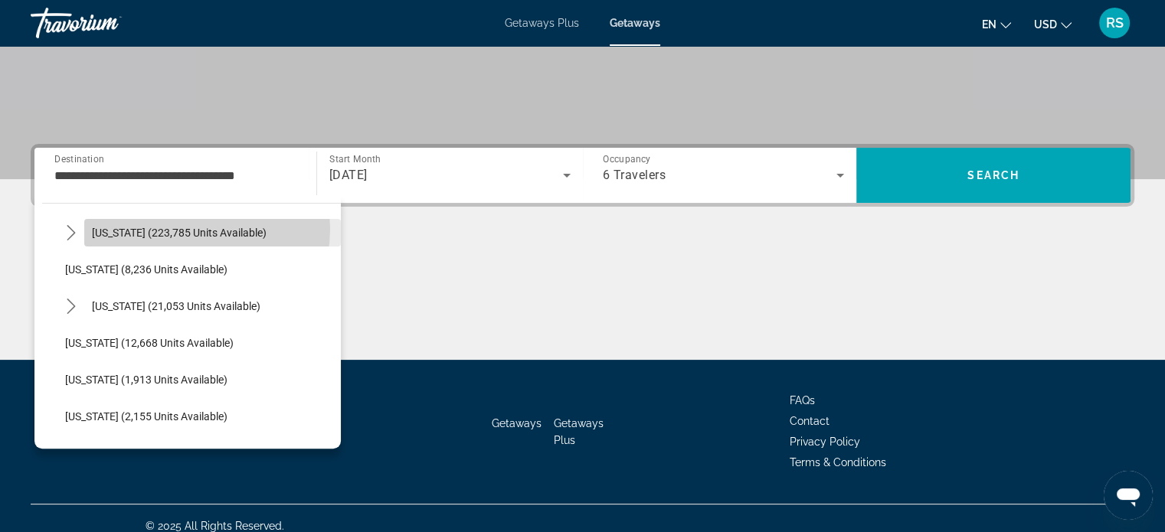
click at [190, 228] on span "[US_STATE] (223,785 units available)" at bounding box center [179, 233] width 175 height 12
type input "**********"
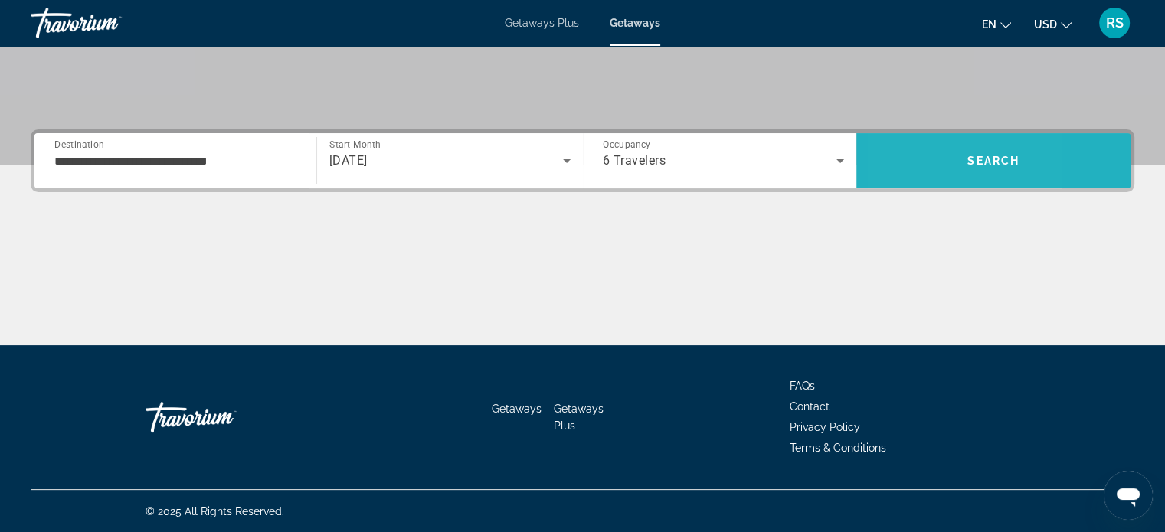
click at [903, 149] on span "Search" at bounding box center [993, 160] width 274 height 37
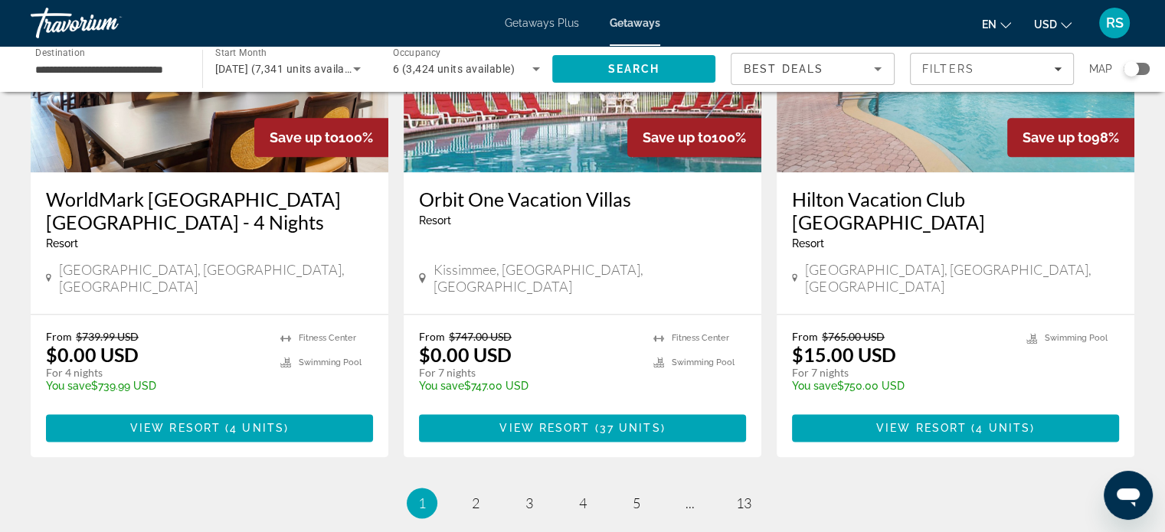
scroll to position [1907, 0]
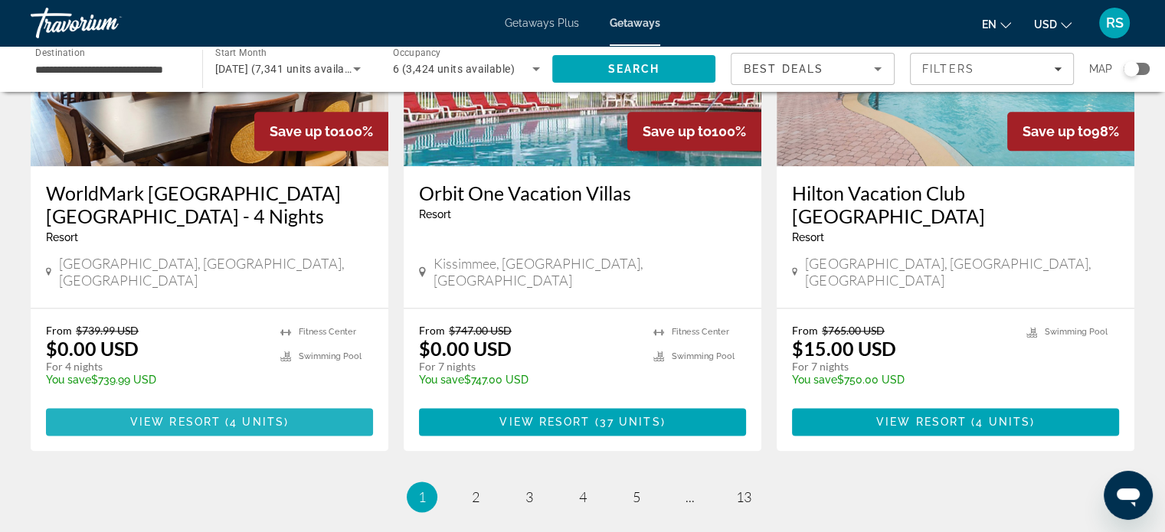
click at [309, 404] on span "Main content" at bounding box center [209, 422] width 327 height 37
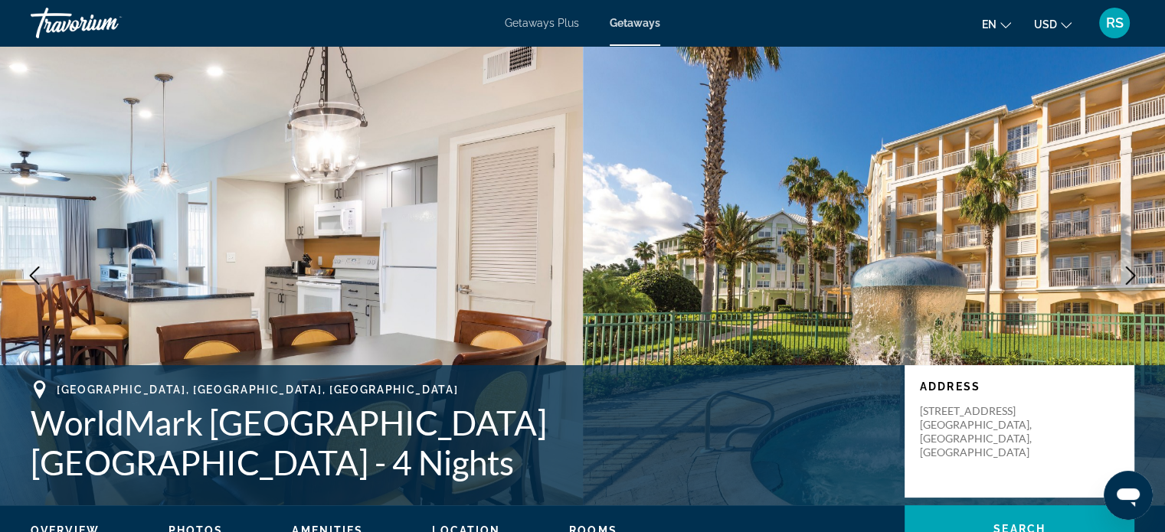
click at [309, 355] on img "Main content" at bounding box center [291, 276] width 583 height 460
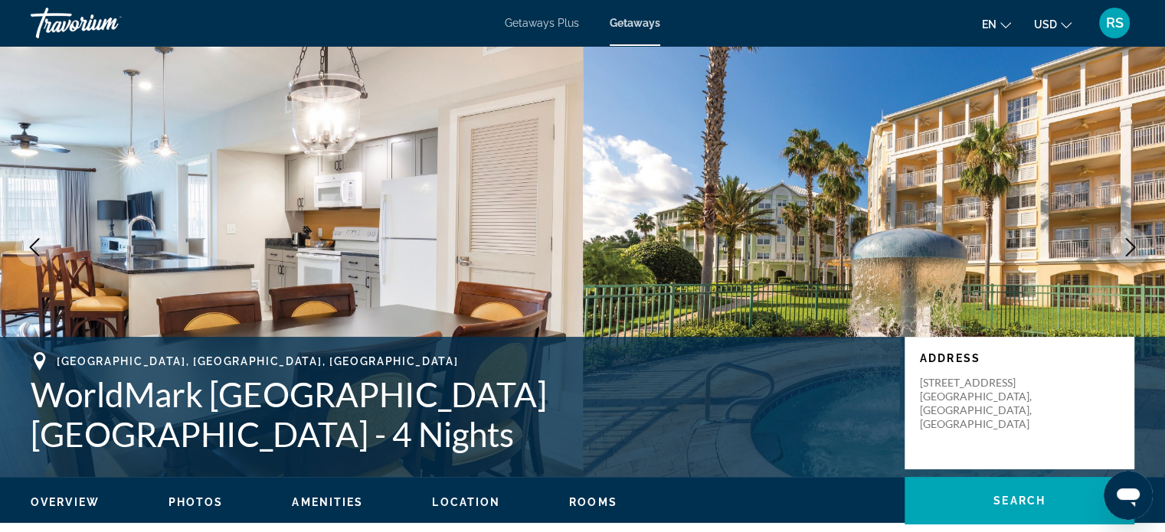
scroll to position [19, 0]
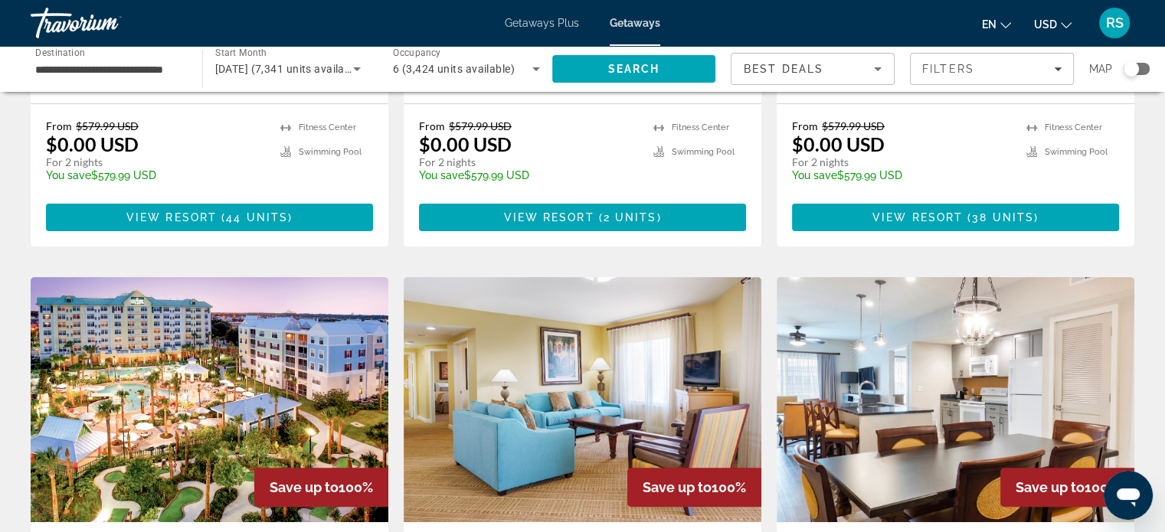
scroll to position [432, 0]
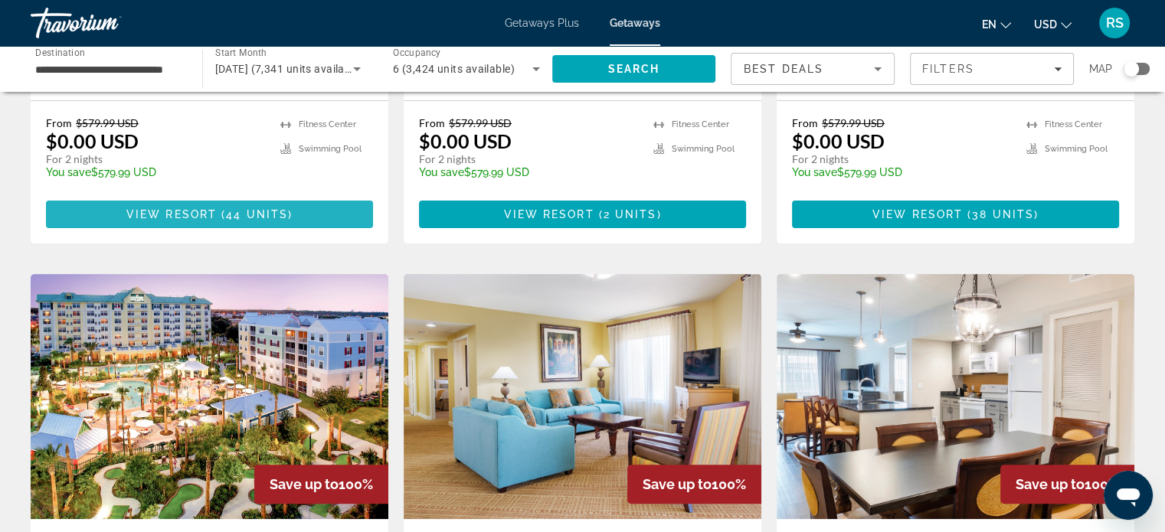
click at [178, 196] on span "Main content" at bounding box center [209, 214] width 327 height 37
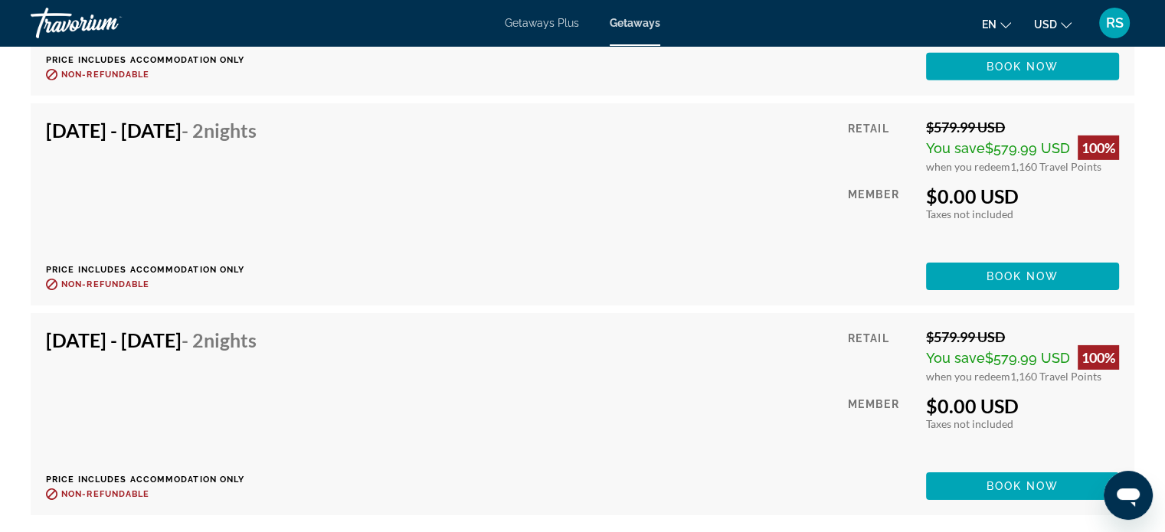
scroll to position [4961, 0]
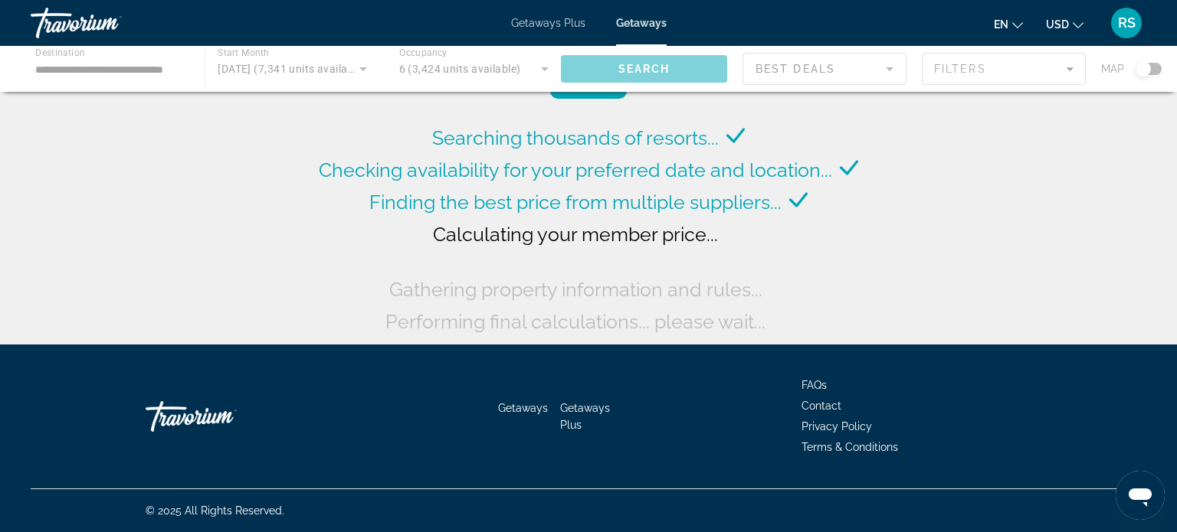
click at [635, 77] on div "Main content" at bounding box center [588, 69] width 1177 height 46
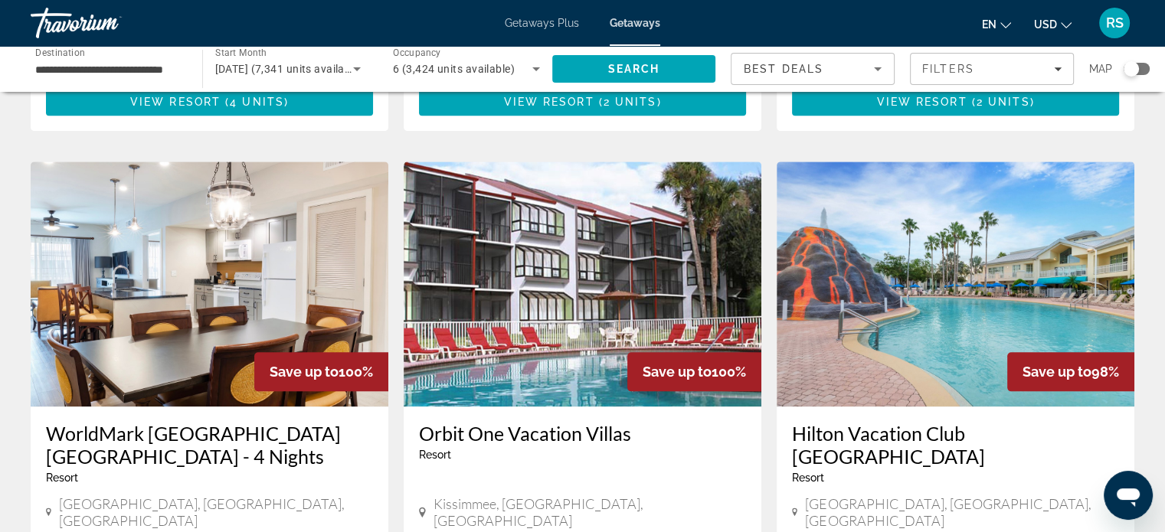
scroll to position [1672, 0]
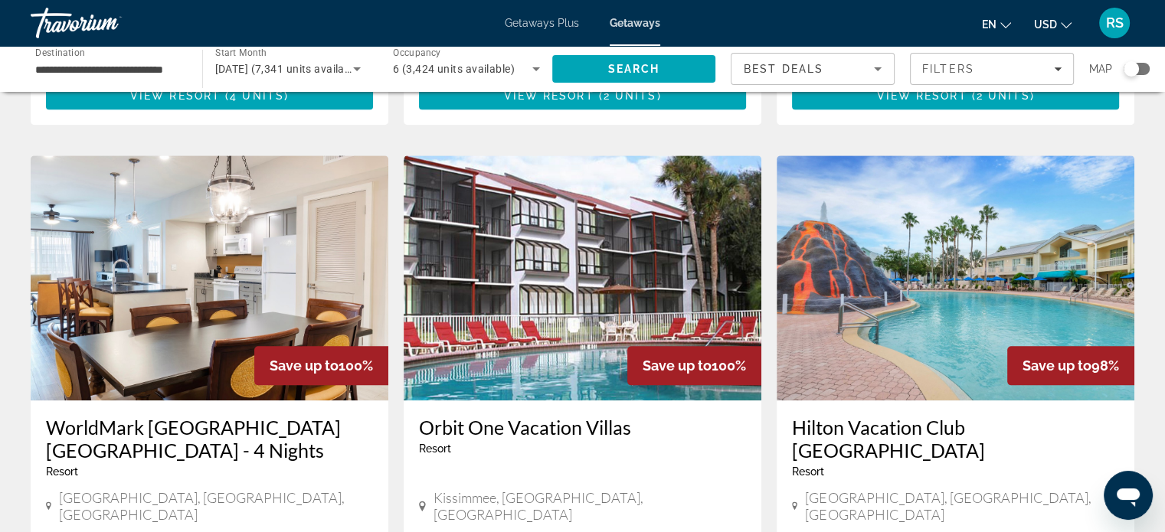
click at [184, 416] on h3 "WorldMark [GEOGRAPHIC_DATA] [GEOGRAPHIC_DATA] - 4 Nights" at bounding box center [209, 439] width 327 height 46
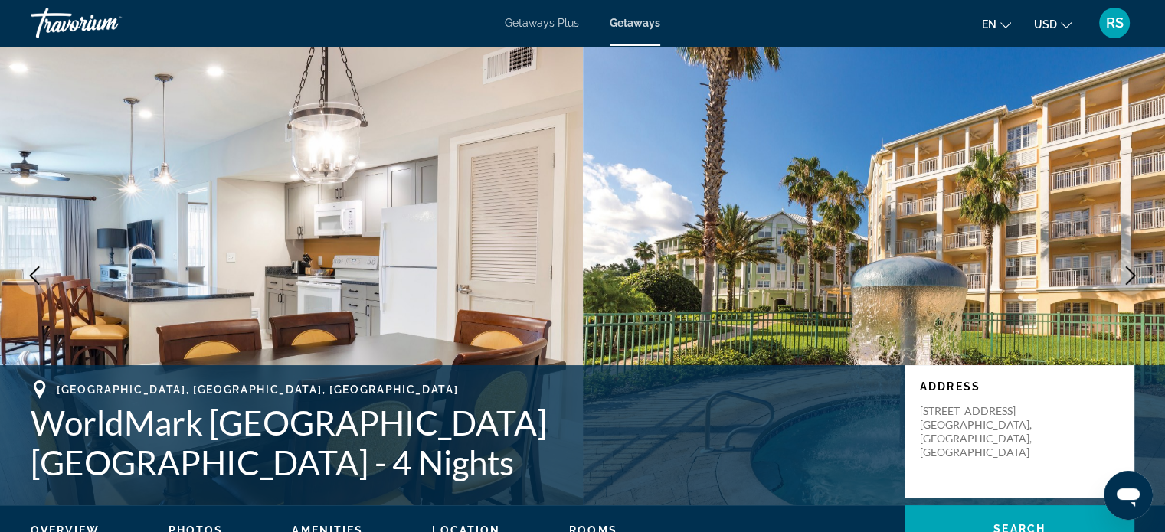
click at [184, 371] on img "Main content" at bounding box center [291, 276] width 583 height 460
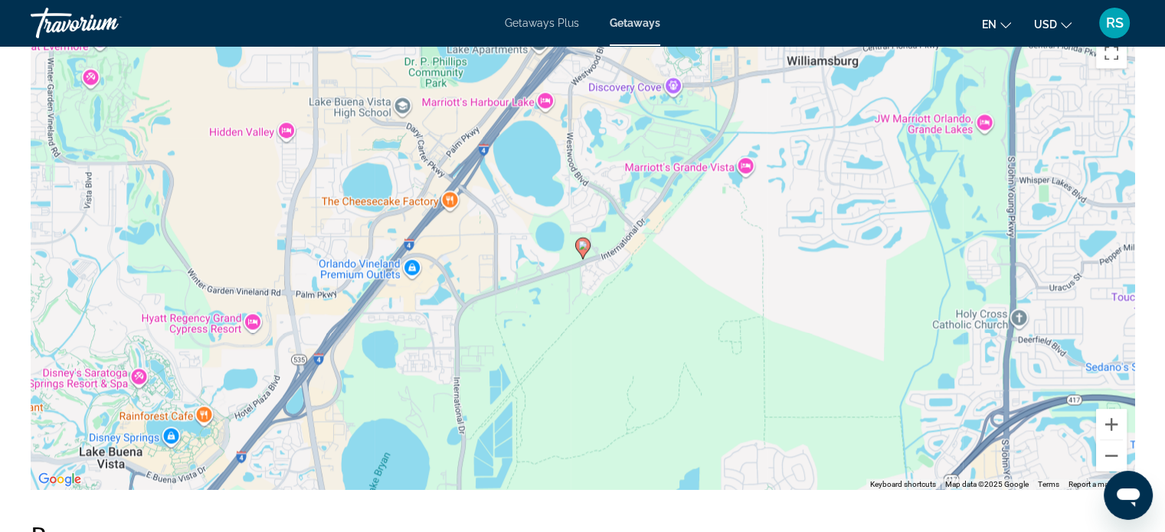
scroll to position [1972, 0]
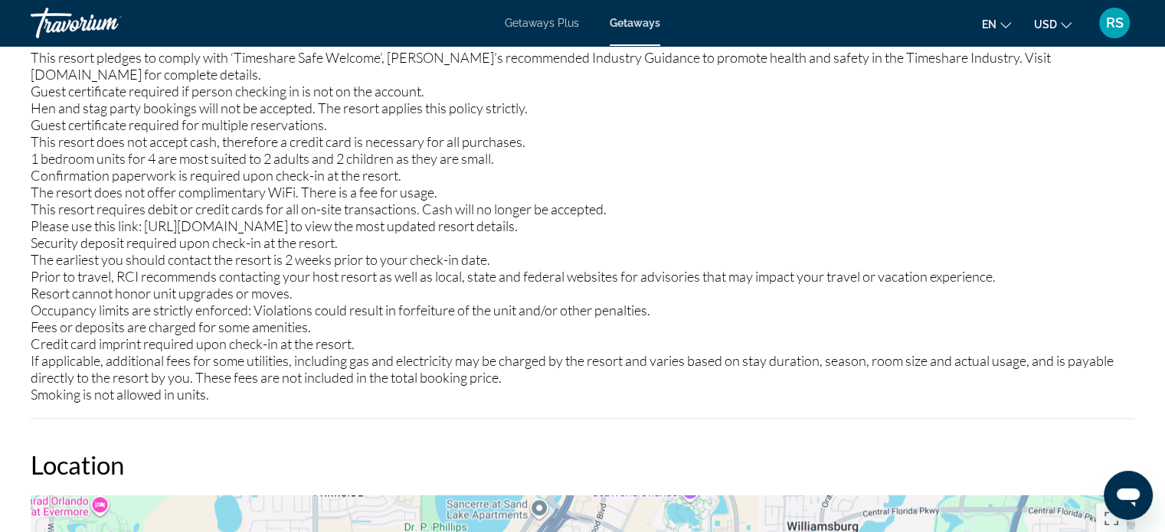
click at [1124, 250] on div "This resort pledges to comply with ‘Timeshare Safe Welcome’, [PERSON_NAME]’s re…" at bounding box center [583, 226] width 1104 height 354
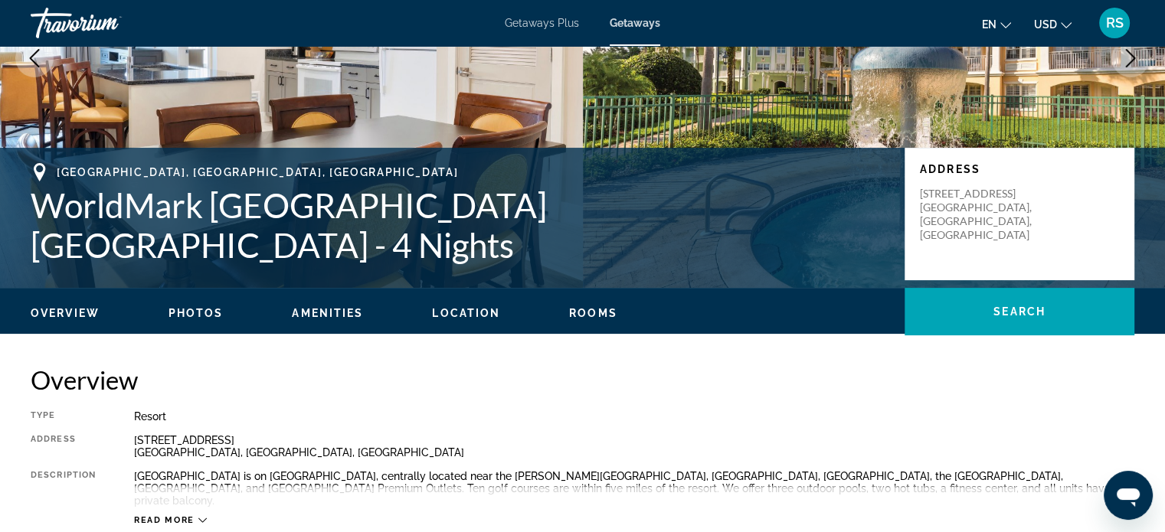
scroll to position [212, 0]
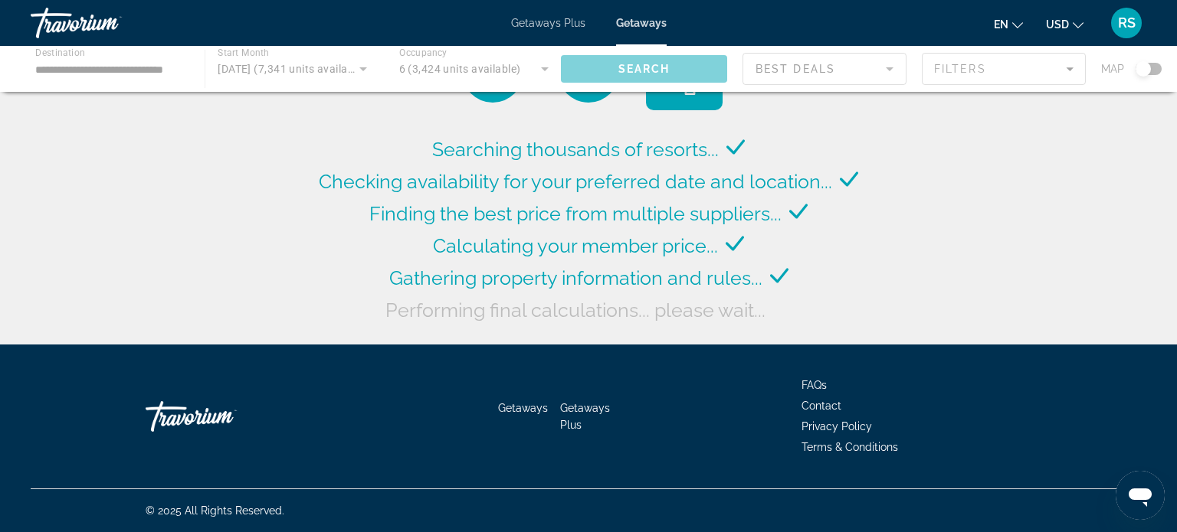
click at [1069, 67] on div "Main content" at bounding box center [588, 69] width 1177 height 46
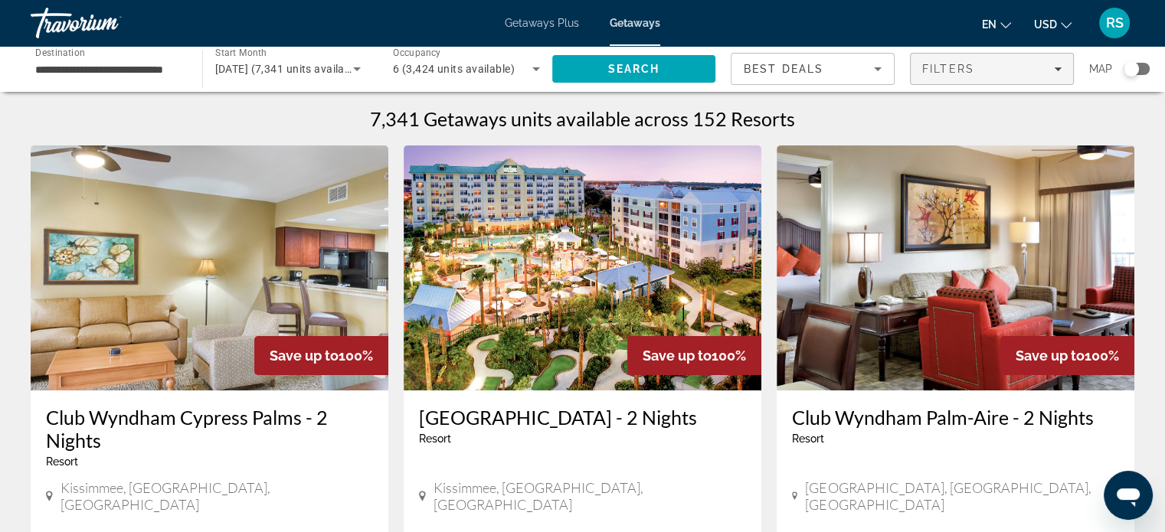
click at [970, 68] on span "Filters" at bounding box center [948, 69] width 52 height 12
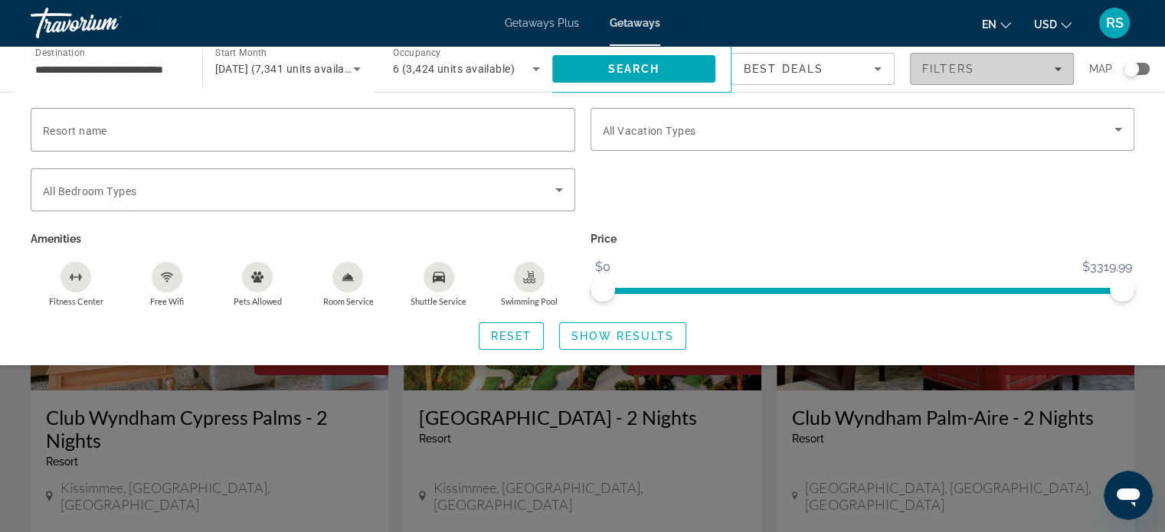
click at [970, 68] on span "Filters" at bounding box center [948, 69] width 52 height 12
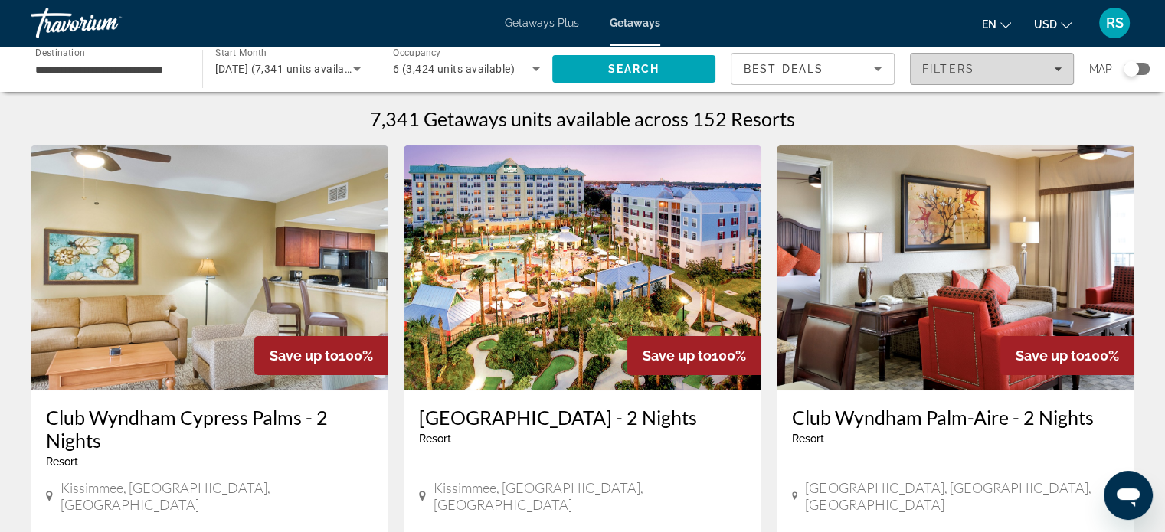
click at [970, 68] on span "Filters" at bounding box center [948, 69] width 52 height 12
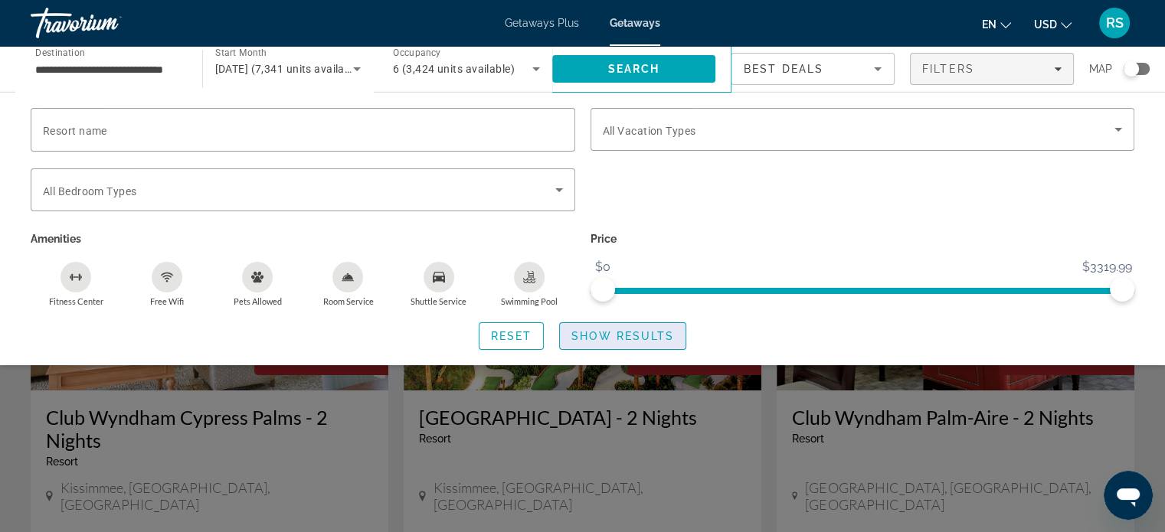
click at [601, 338] on span "Show Results" at bounding box center [622, 336] width 103 height 12
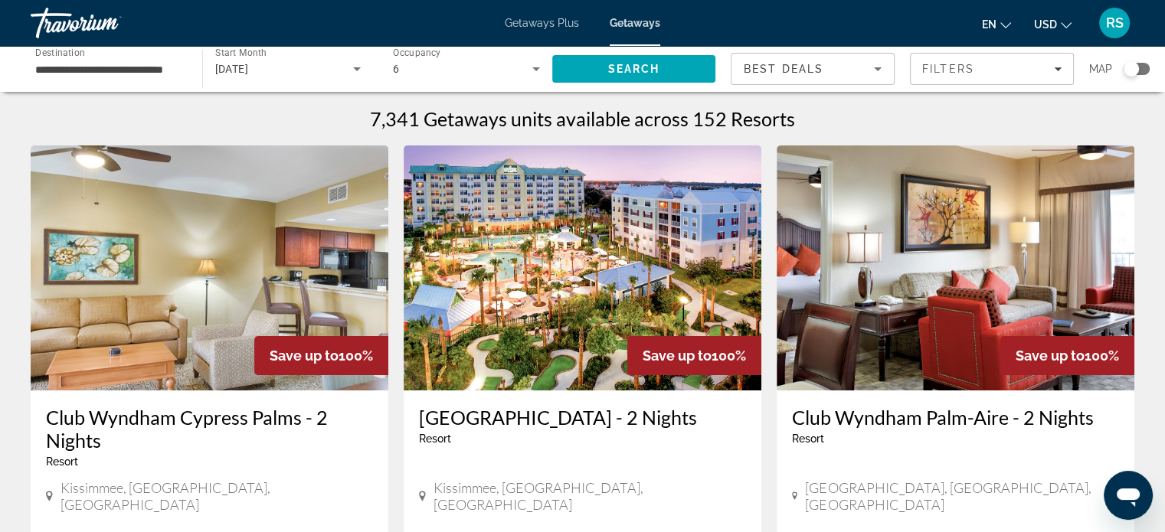
click at [601, 338] on img "Main content" at bounding box center [583, 268] width 358 height 245
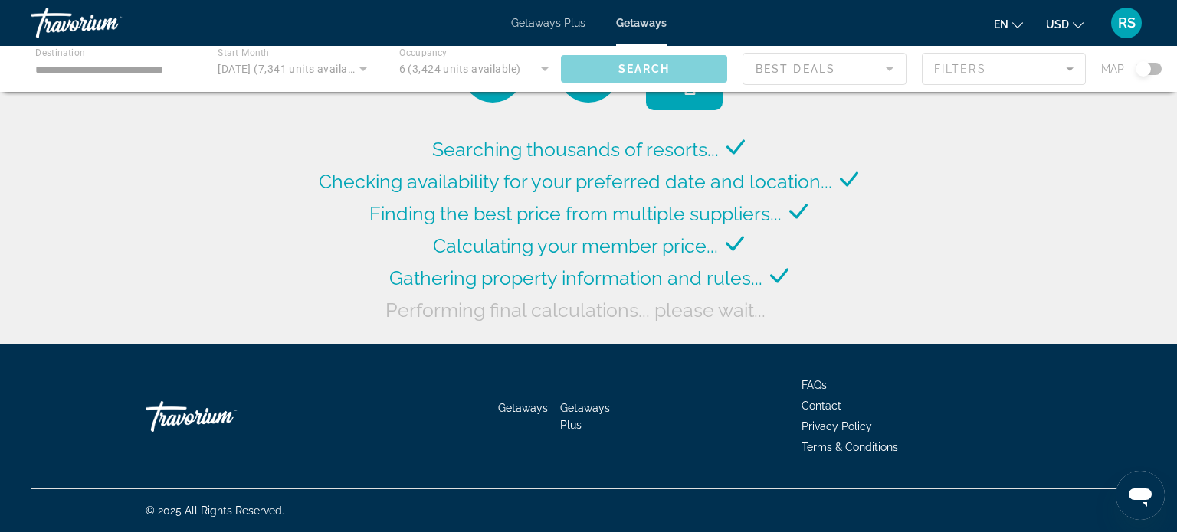
click at [159, 67] on div "Main content" at bounding box center [588, 69] width 1177 height 46
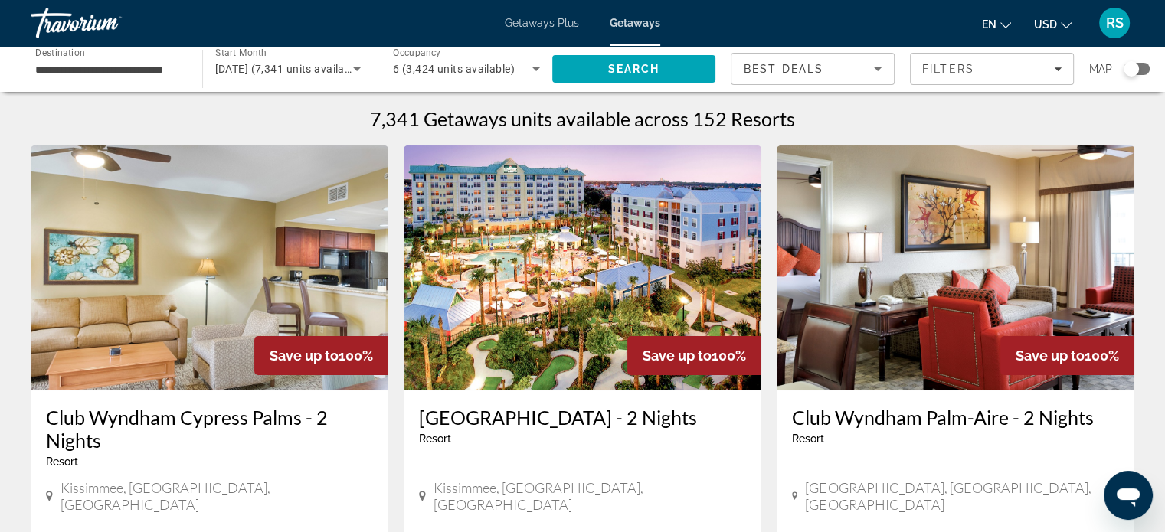
click at [110, 68] on input "**********" at bounding box center [108, 70] width 147 height 18
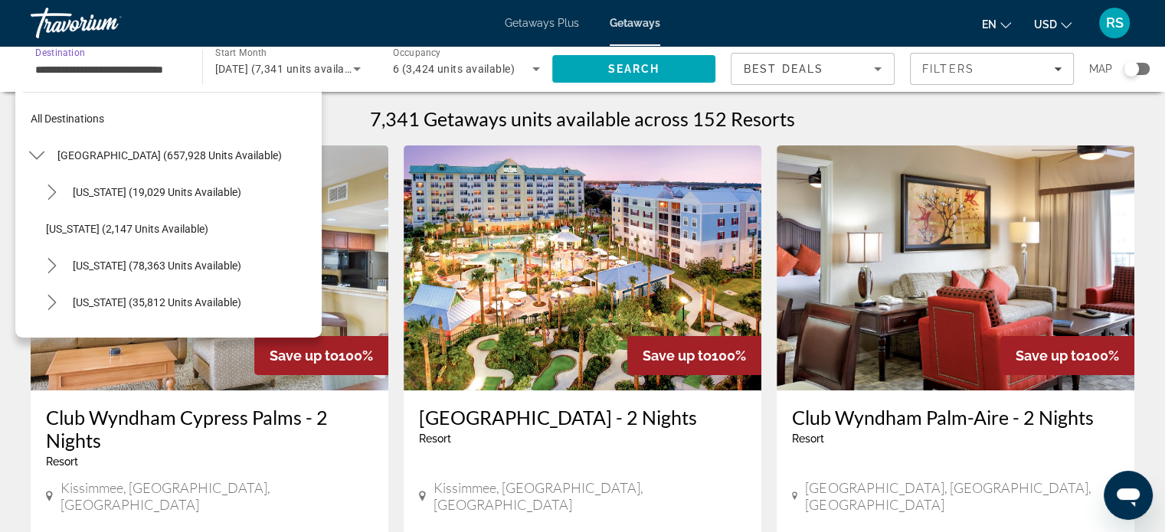
scroll to position [165, 0]
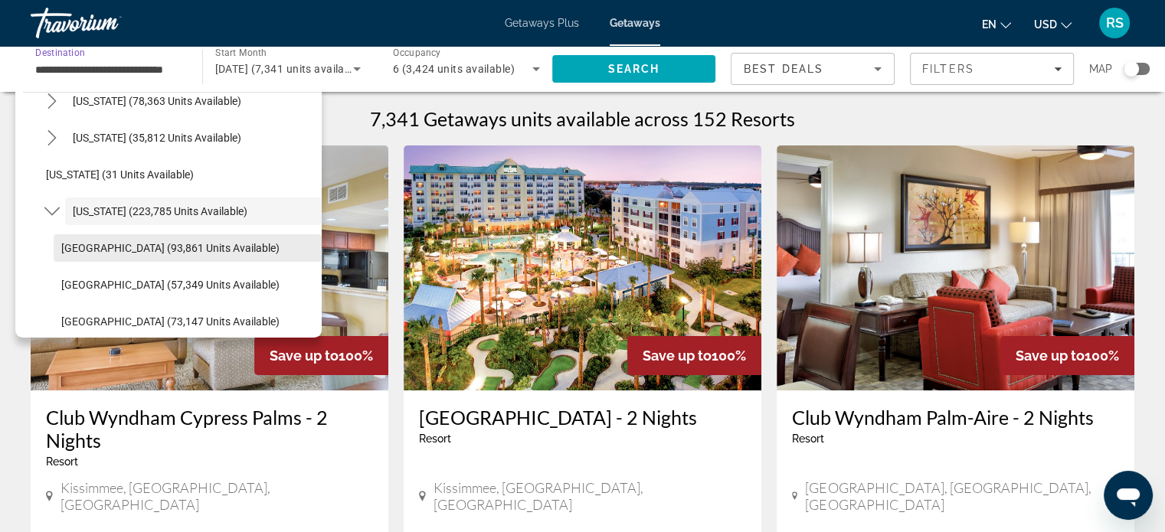
click at [270, 252] on span "[GEOGRAPHIC_DATA] (93,861 units available)" at bounding box center [170, 248] width 218 height 12
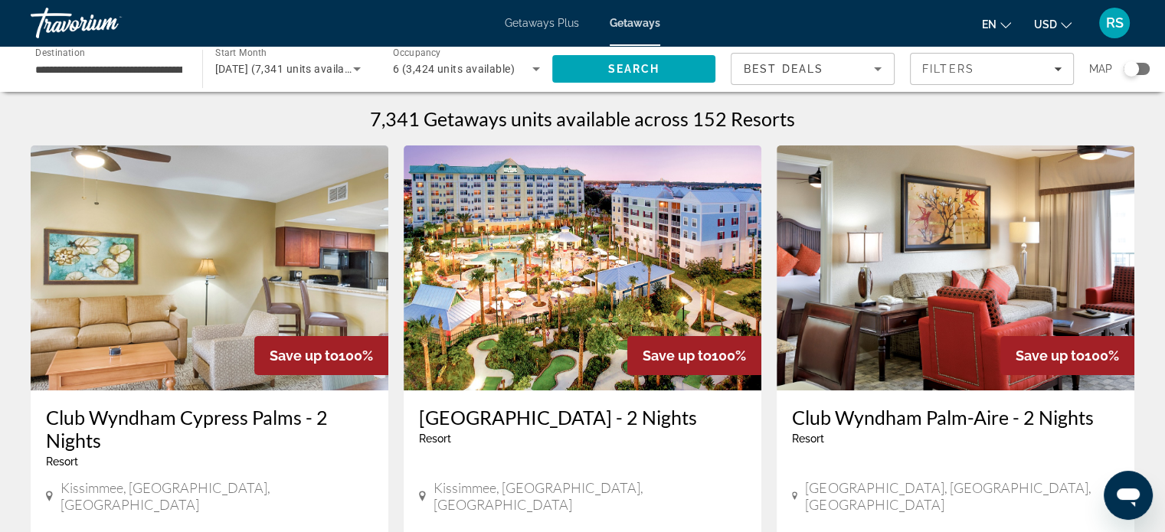
click at [187, 64] on div "**********" at bounding box center [109, 69] width 172 height 44
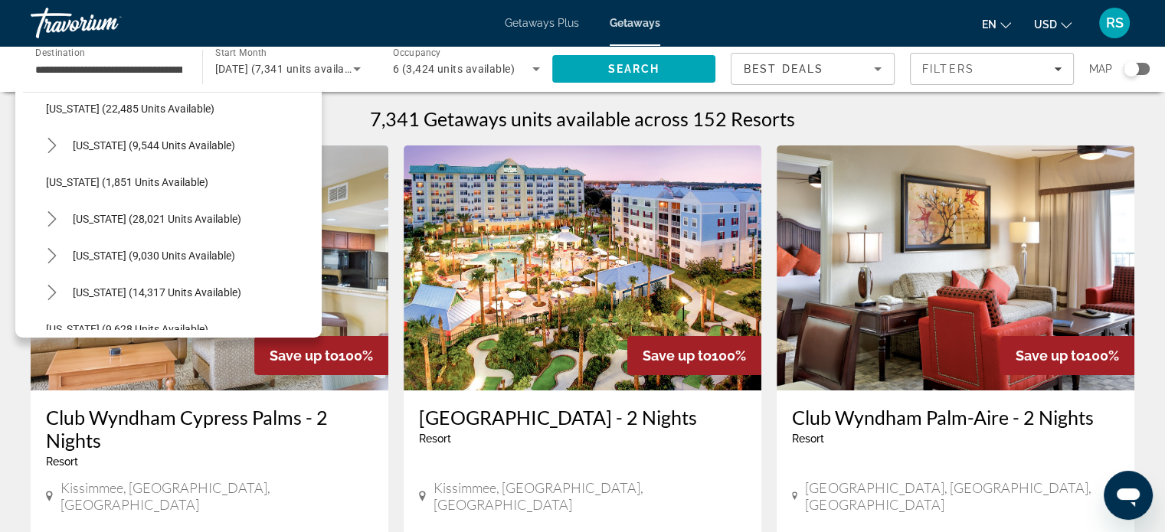
scroll to position [1376, 0]
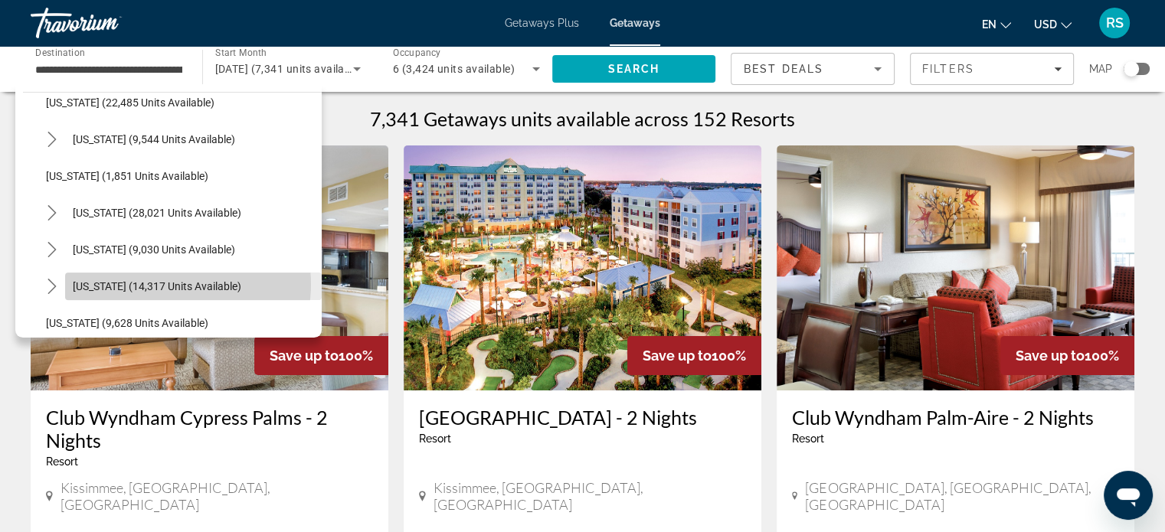
click at [166, 283] on span "[US_STATE] (14,317 units available)" at bounding box center [157, 286] width 169 height 12
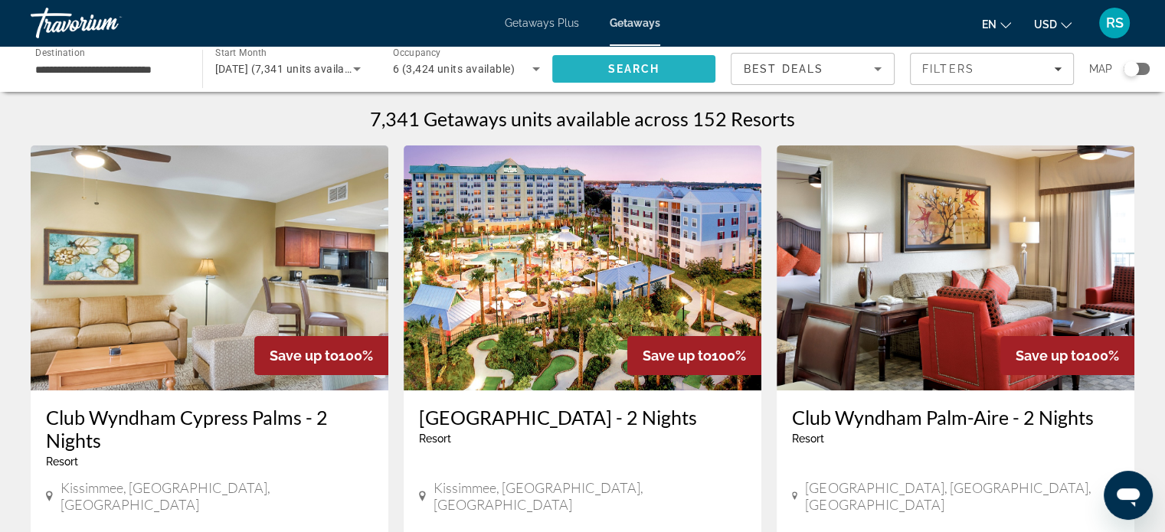
scroll to position [0, 0]
click at [585, 62] on span "Search" at bounding box center [634, 69] width 164 height 37
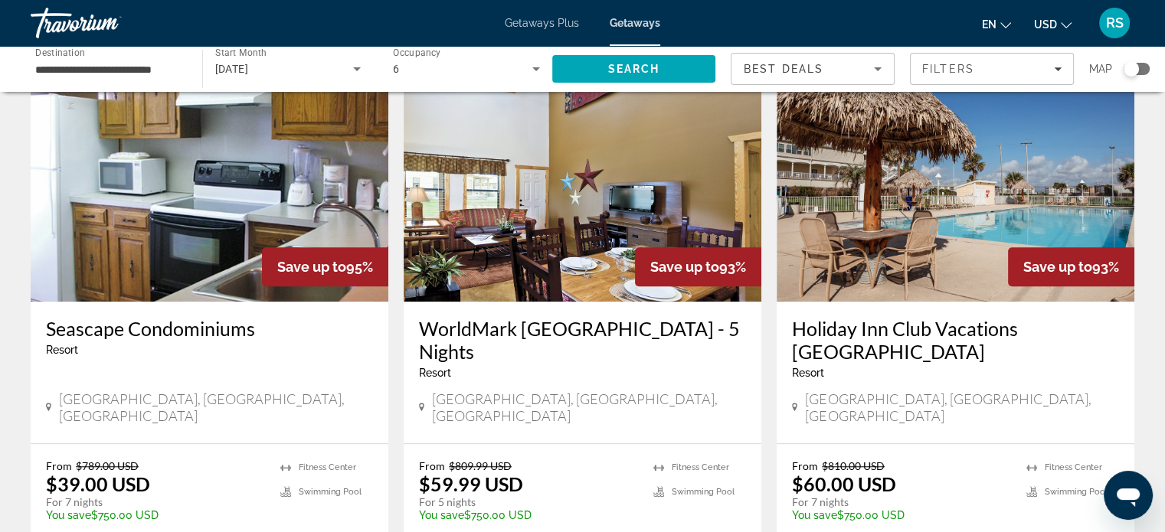
scroll to position [1213, 0]
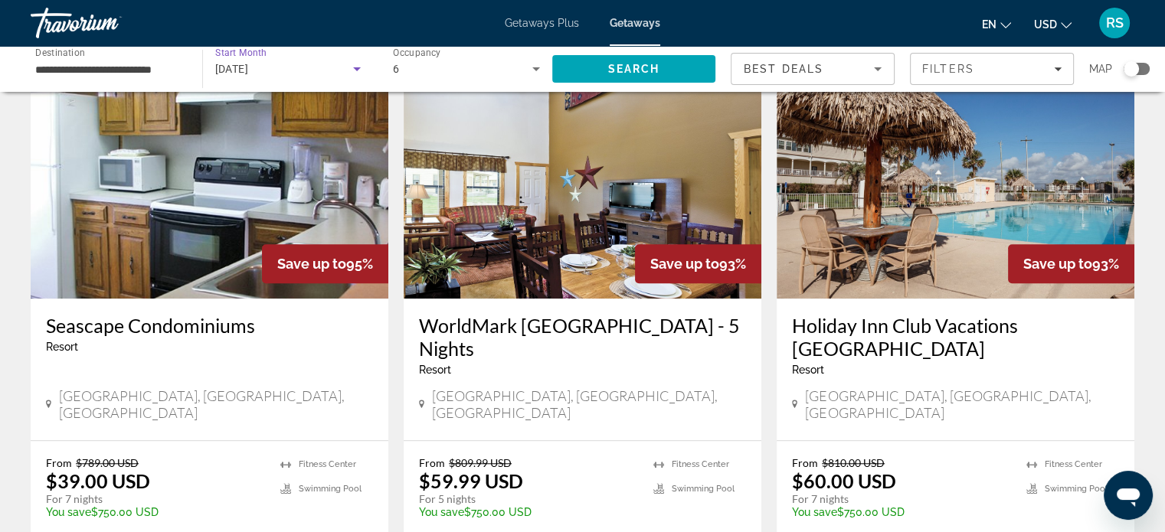
click at [357, 65] on icon "Search widget" at bounding box center [357, 69] width 18 height 18
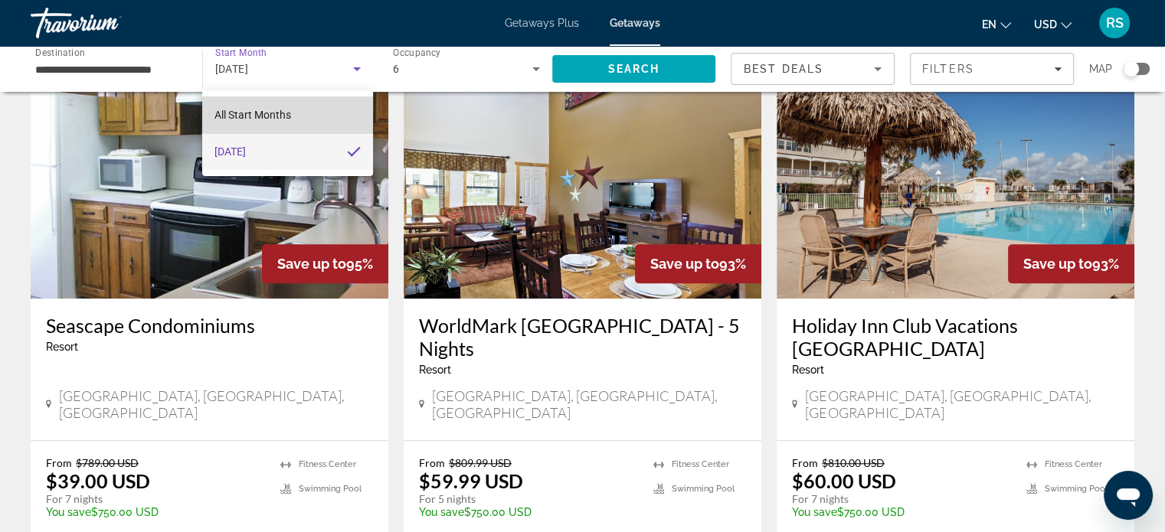
click at [277, 113] on span "All Start Months" at bounding box center [252, 115] width 77 height 12
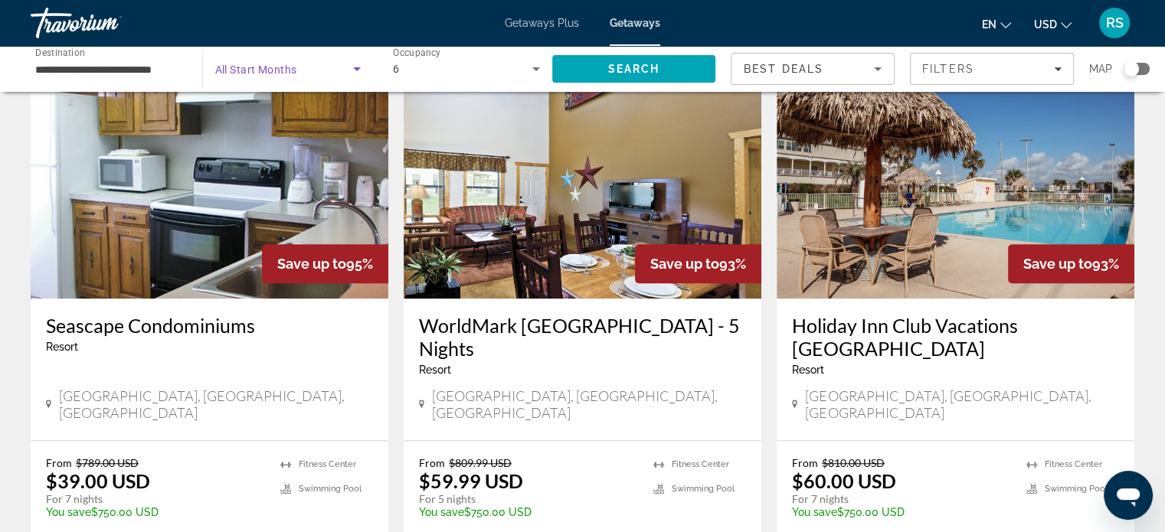
click at [356, 67] on icon "Search widget" at bounding box center [357, 69] width 18 height 18
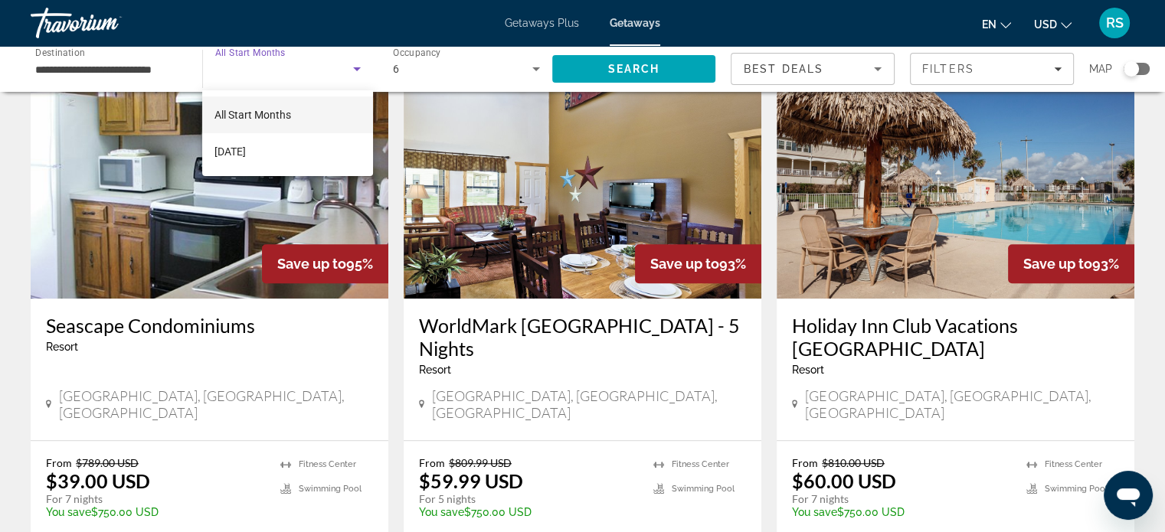
click at [418, 70] on div at bounding box center [582, 266] width 1165 height 532
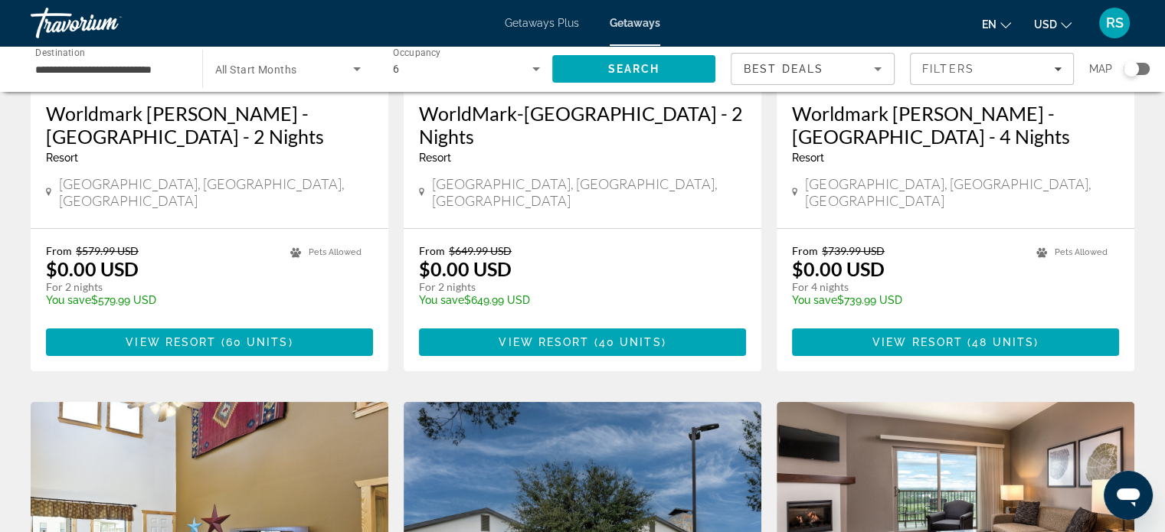
scroll to position [0, 0]
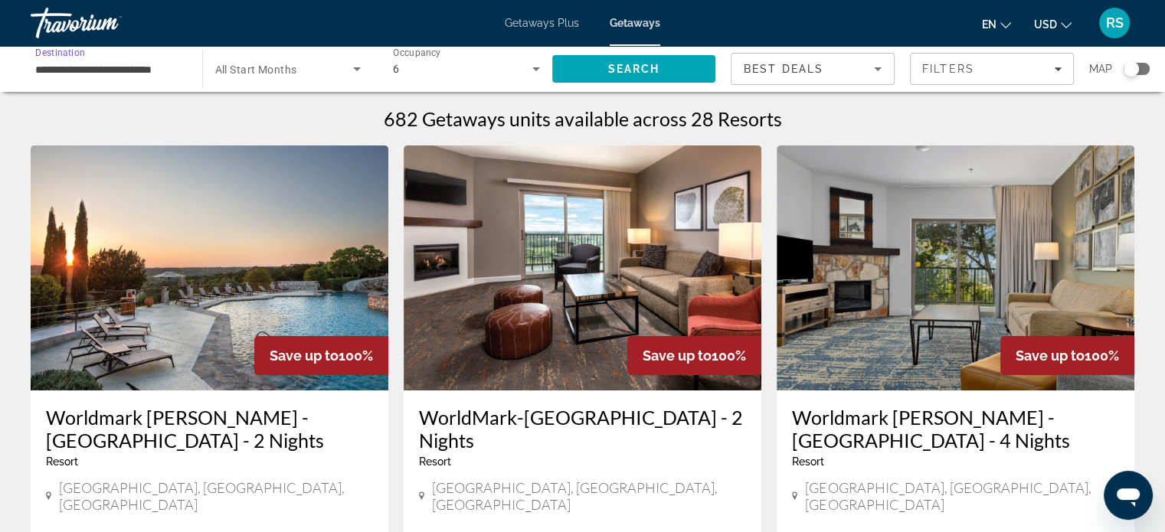
click at [149, 69] on input "**********" at bounding box center [108, 70] width 147 height 18
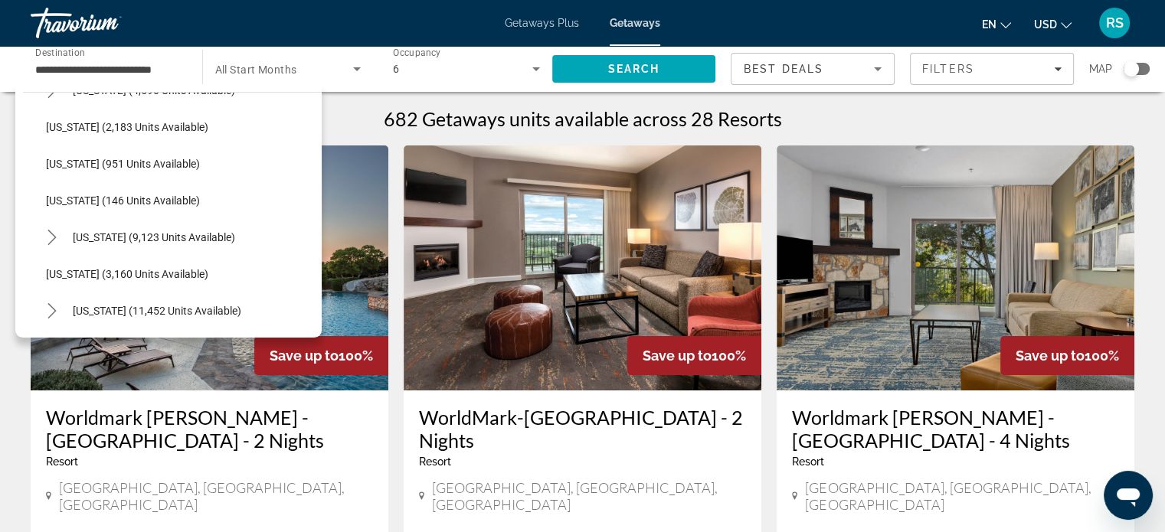
scroll to position [684, 0]
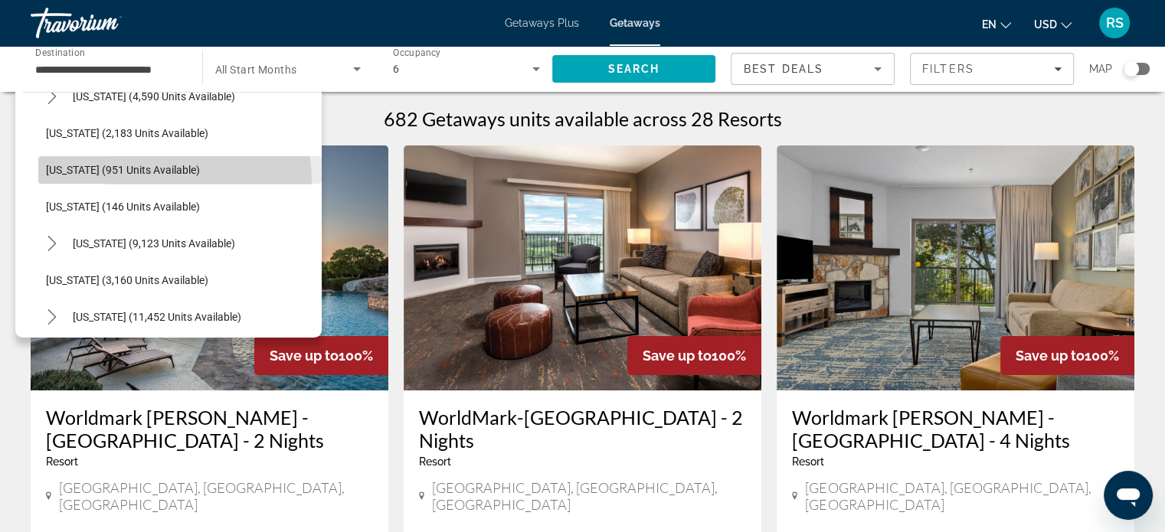
click at [111, 184] on span "Select destination: Minnesota (951 units available)" at bounding box center [179, 170] width 283 height 37
type input "**********"
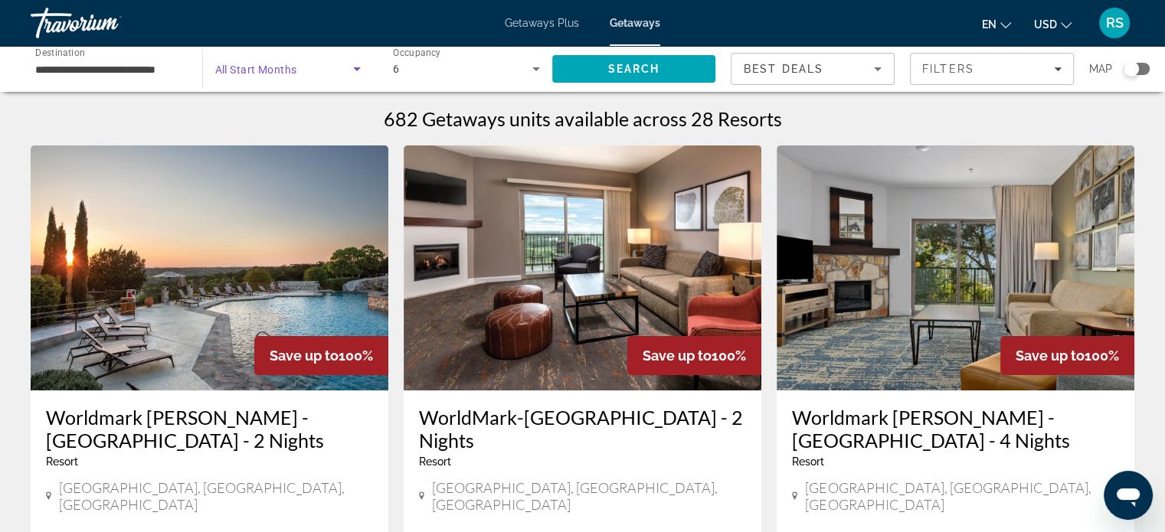
click at [354, 67] on icon "Search widget" at bounding box center [357, 69] width 18 height 18
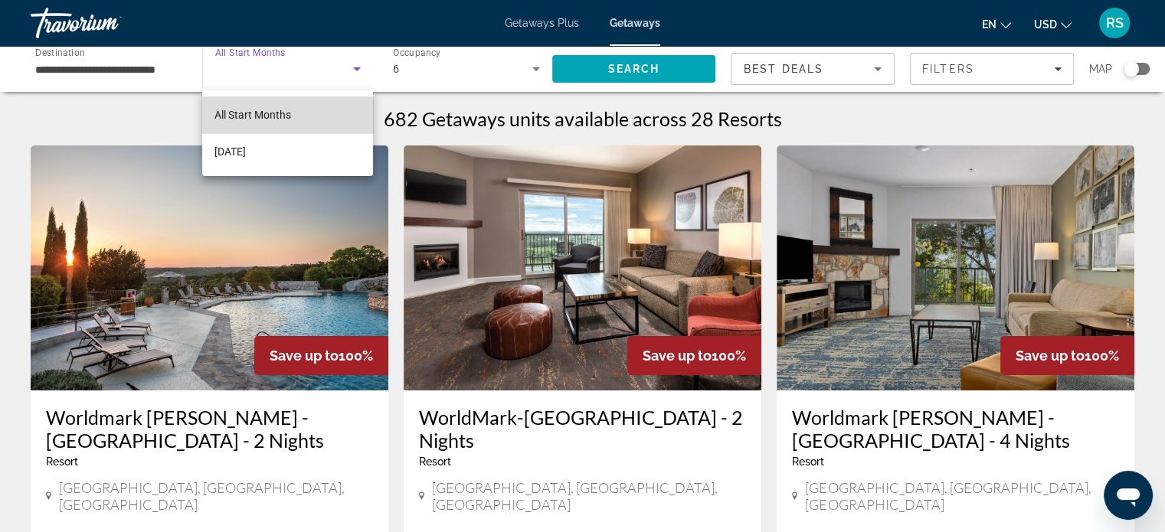
click at [300, 116] on mat-option "All Start Months" at bounding box center [287, 115] width 171 height 37
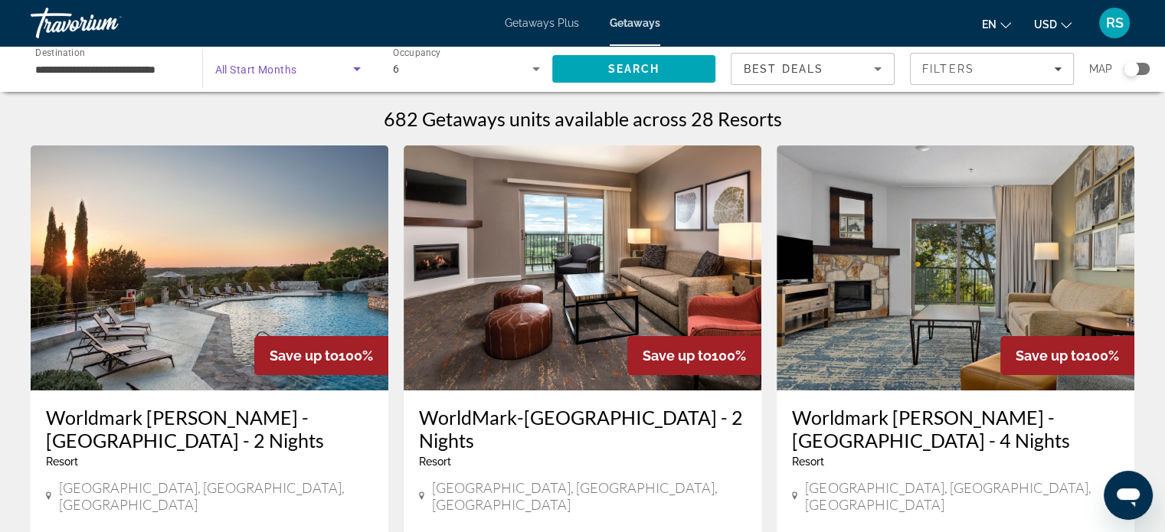
click at [357, 70] on icon "Search widget" at bounding box center [357, 69] width 8 height 4
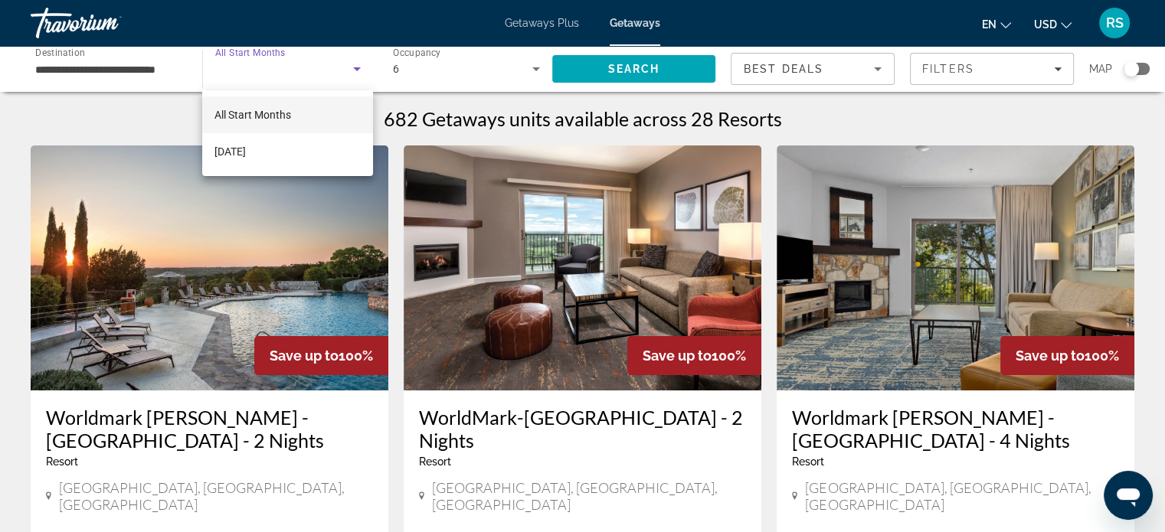
click at [448, 71] on div at bounding box center [582, 266] width 1165 height 532
